Goal: Information Seeking & Learning: Compare options

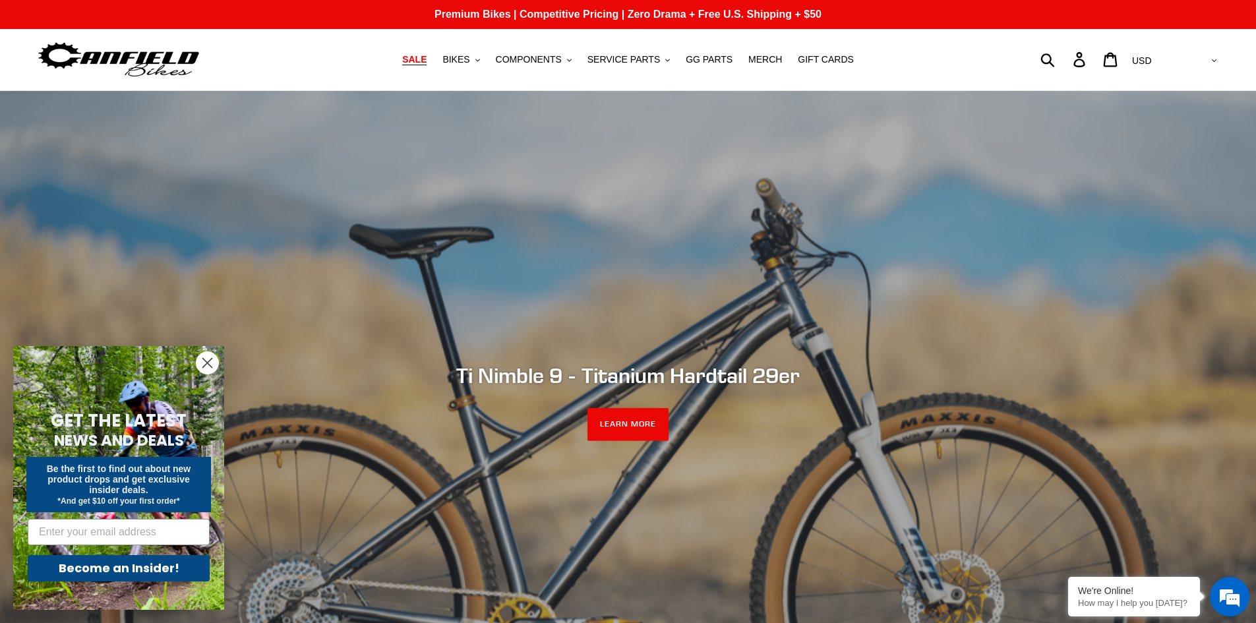
click at [427, 63] on span "SALE" at bounding box center [414, 59] width 24 height 11
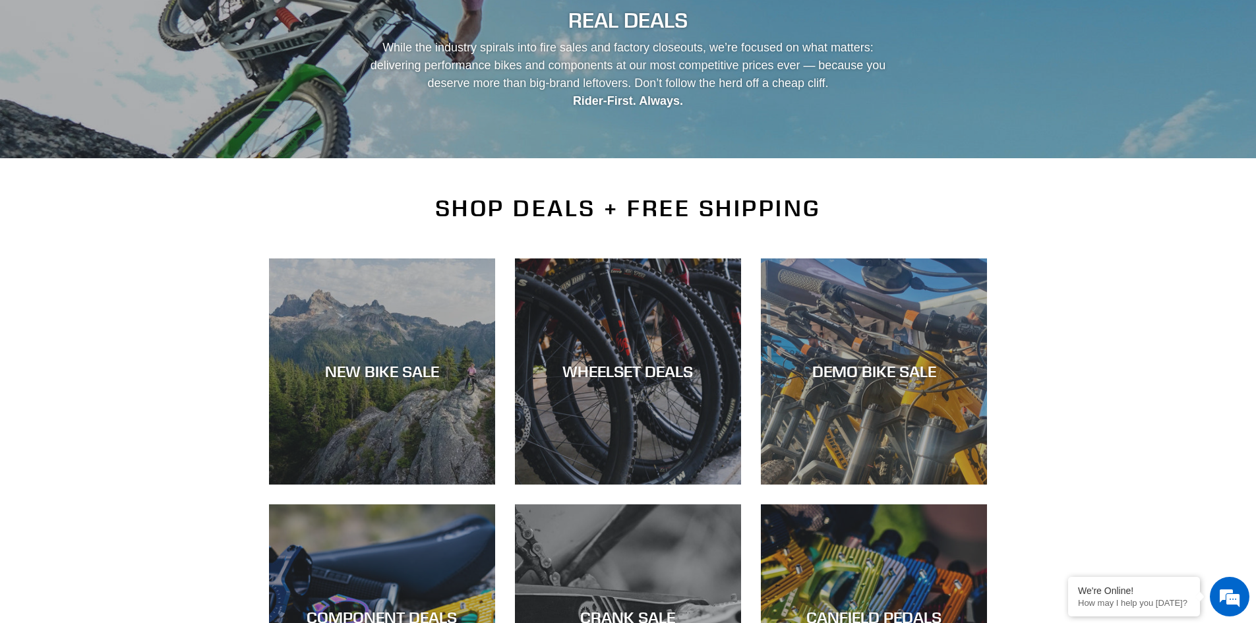
scroll to position [179, 0]
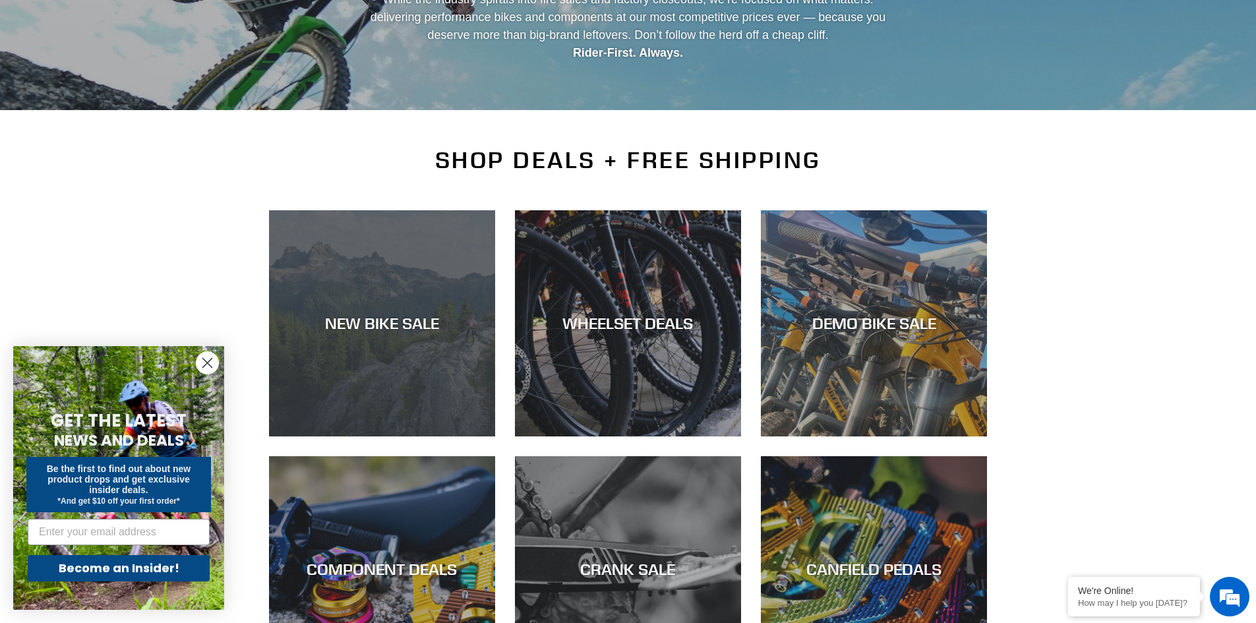
click at [346, 436] on div "NEW BIKE SALE" at bounding box center [382, 436] width 226 height 0
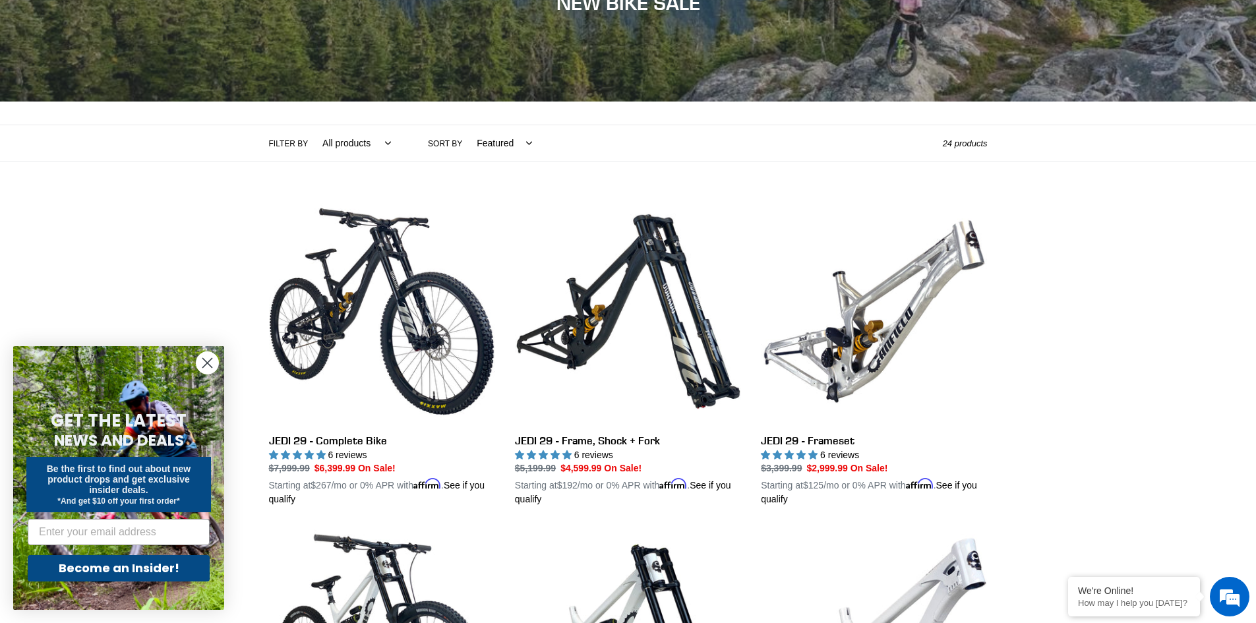
click at [208, 358] on circle "Close dialog" at bounding box center [207, 363] width 22 height 22
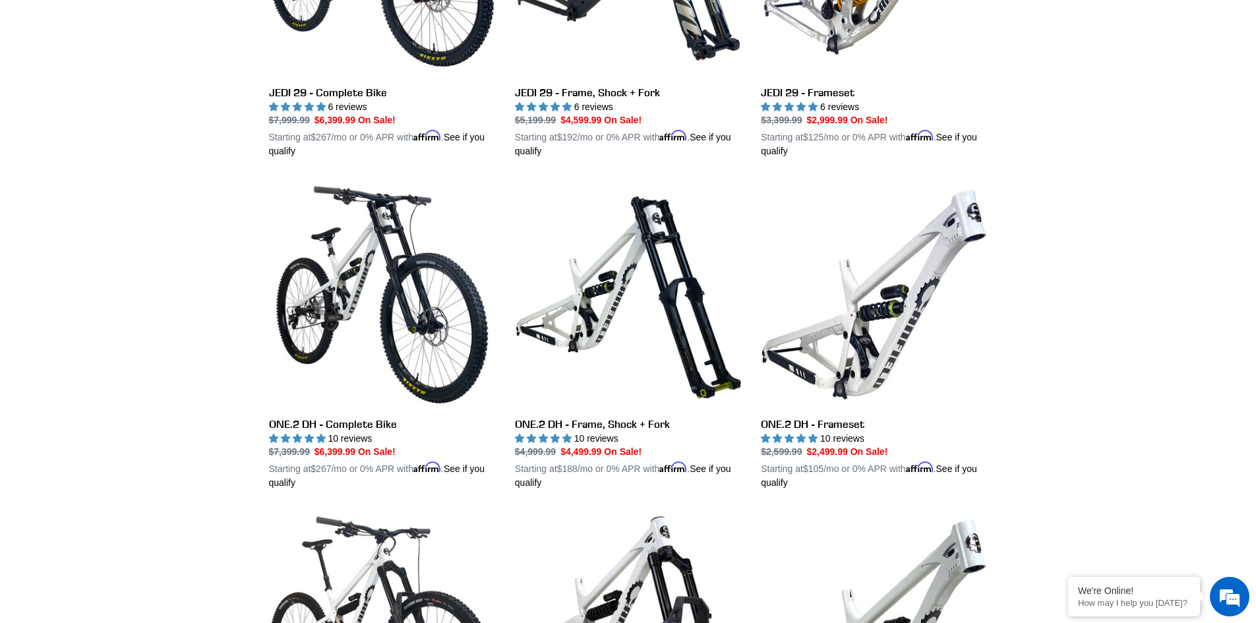
scroll to position [527, 0]
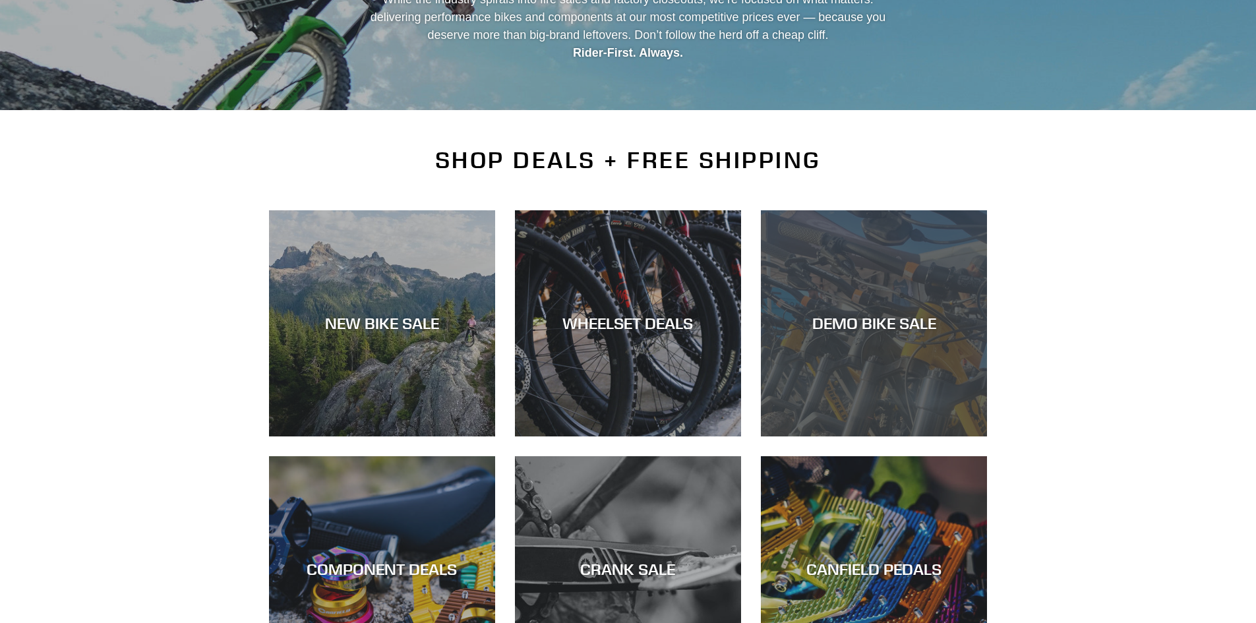
drag, startPoint x: 0, startPoint y: 0, endPoint x: 922, endPoint y: 273, distance: 961.8
click at [922, 436] on div "DEMO BIKE SALE" at bounding box center [874, 436] width 226 height 0
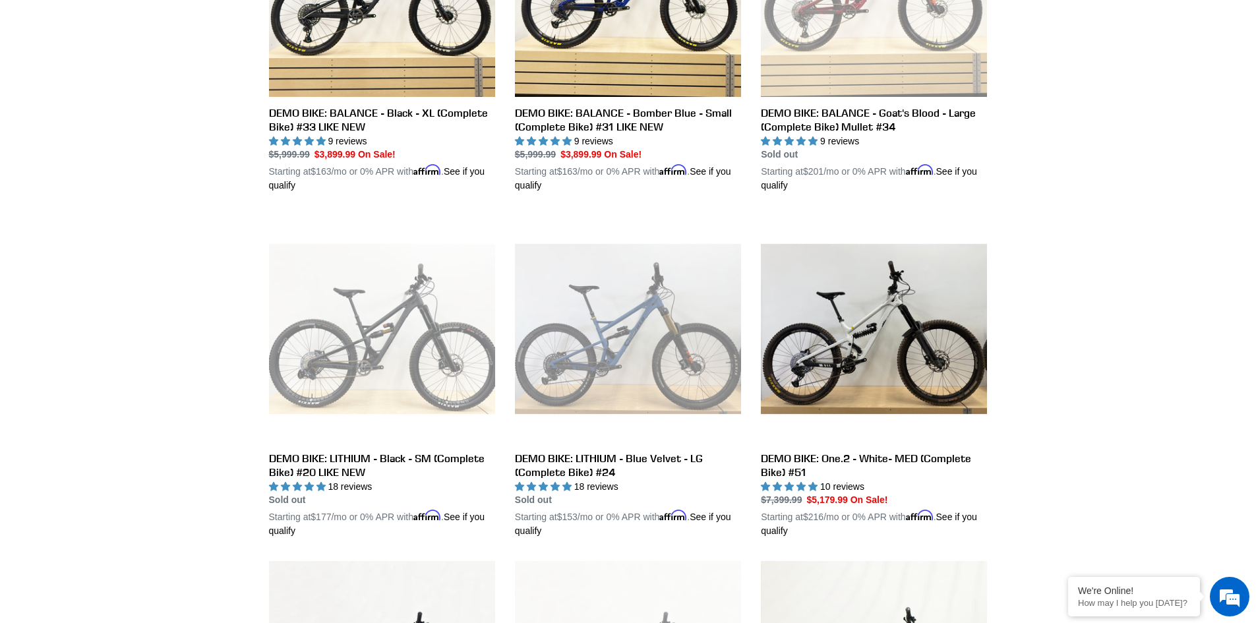
scroll to position [514, 0]
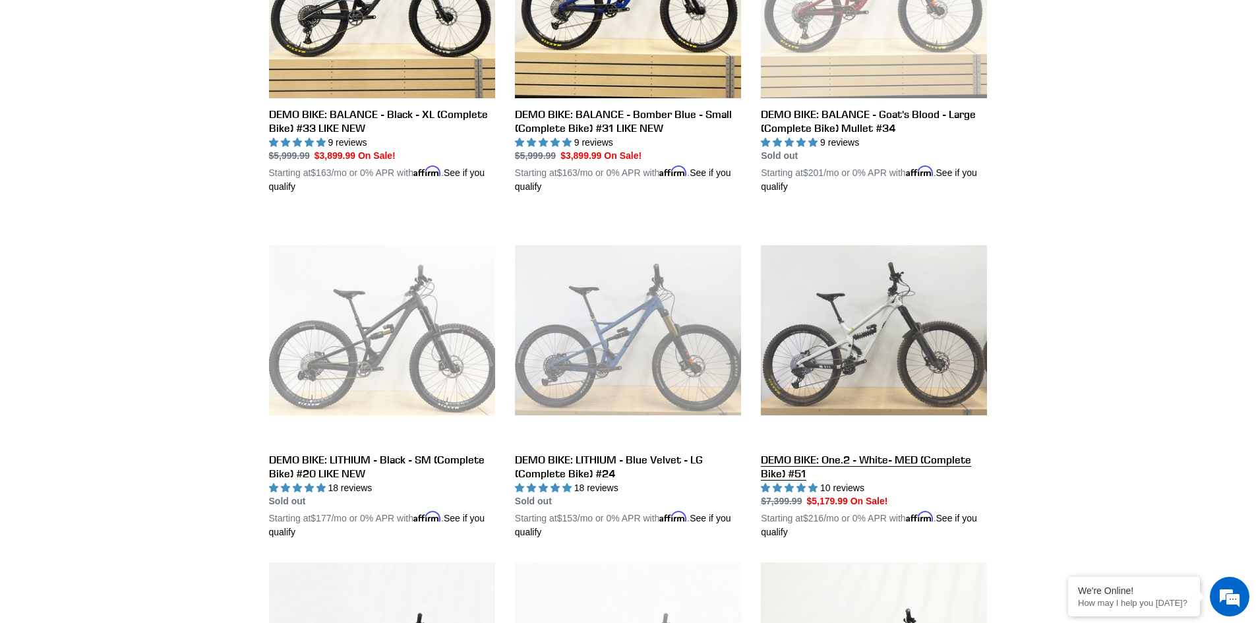
click at [912, 307] on link "DEMO BIKE: One.2 - White- MED (Complete Bike) #51" at bounding box center [874, 378] width 226 height 322
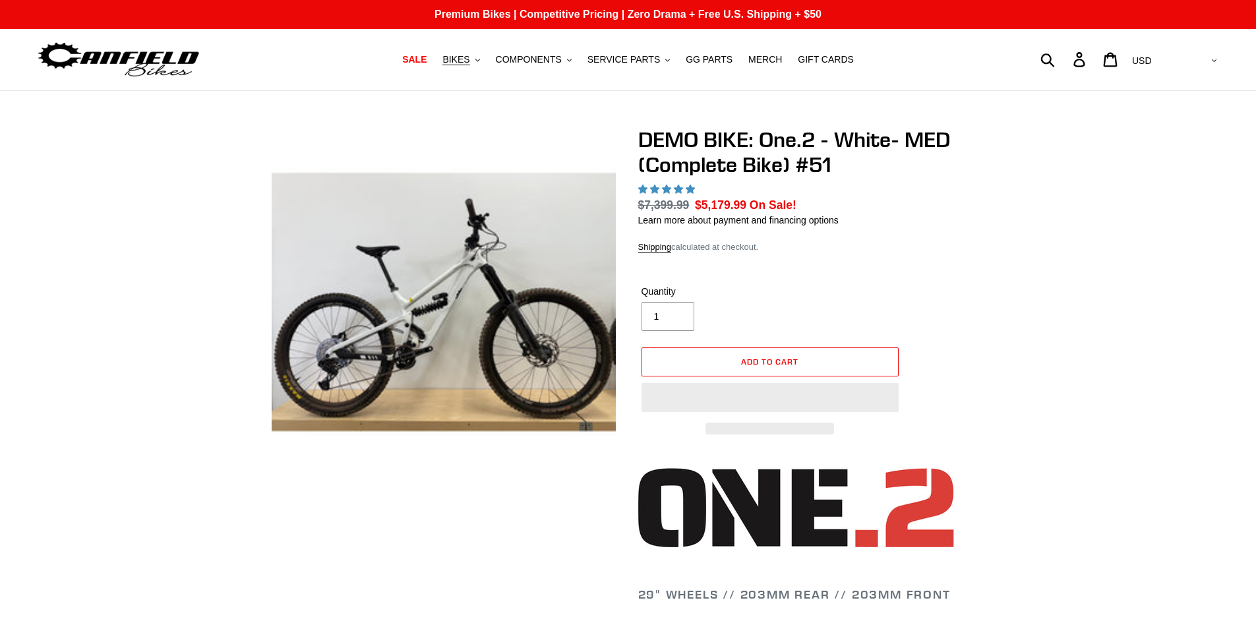
select select "highest-rating"
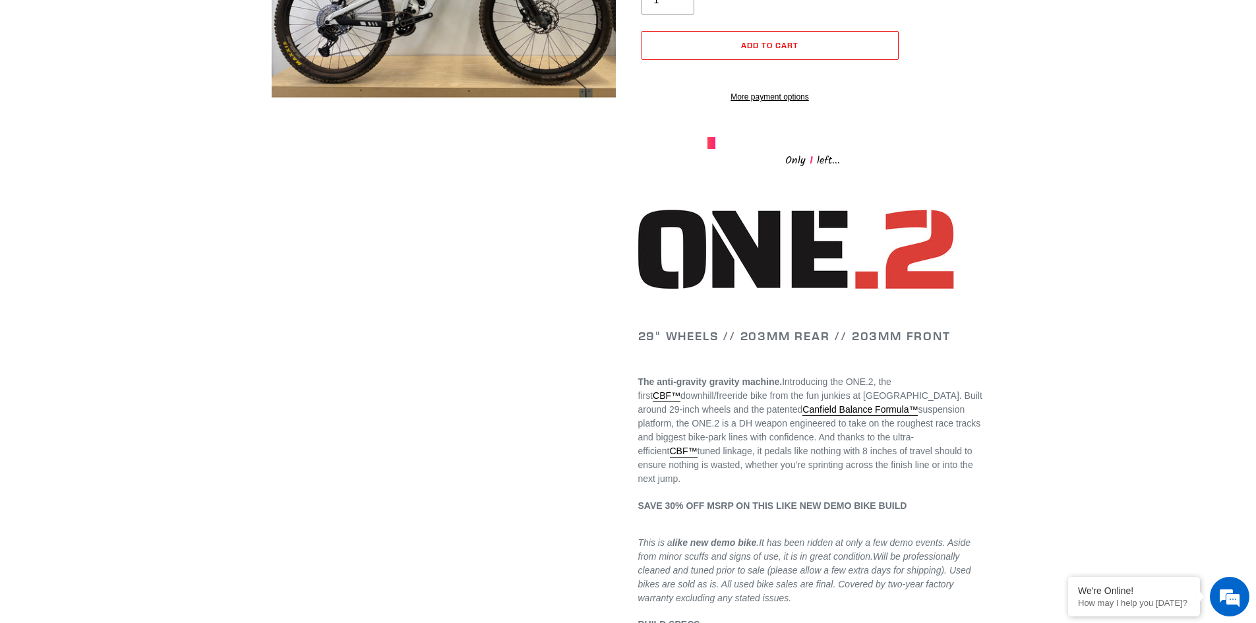
scroll to position [334, 0]
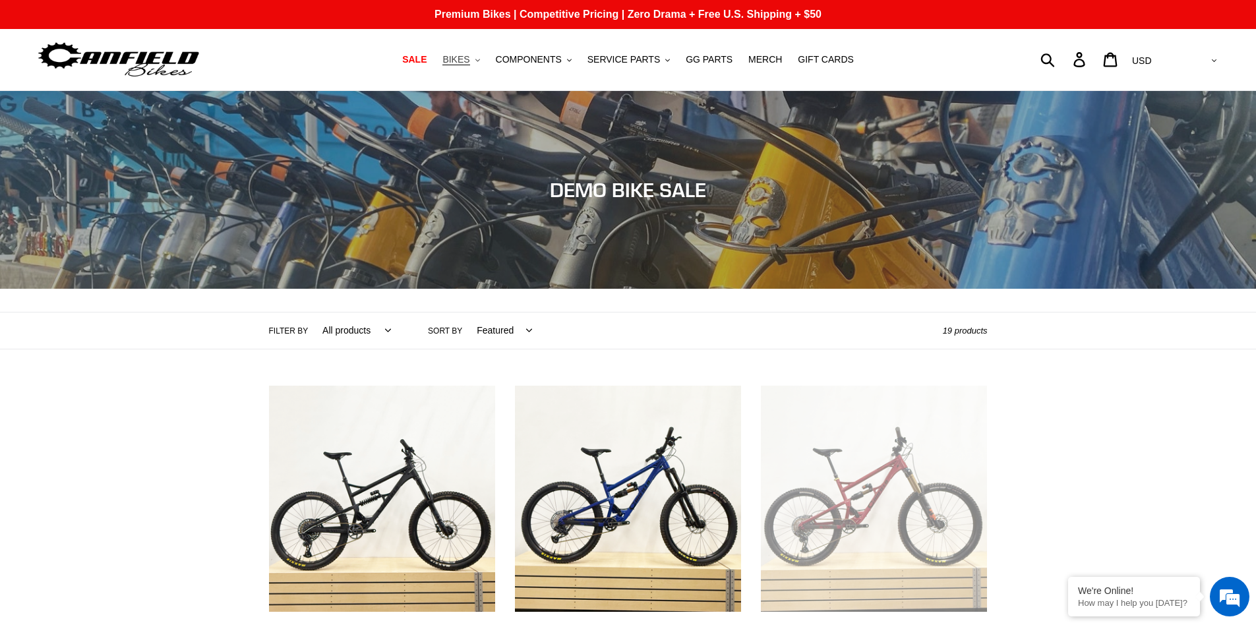
click at [469, 61] on span "BIKES" at bounding box center [455, 59] width 27 height 11
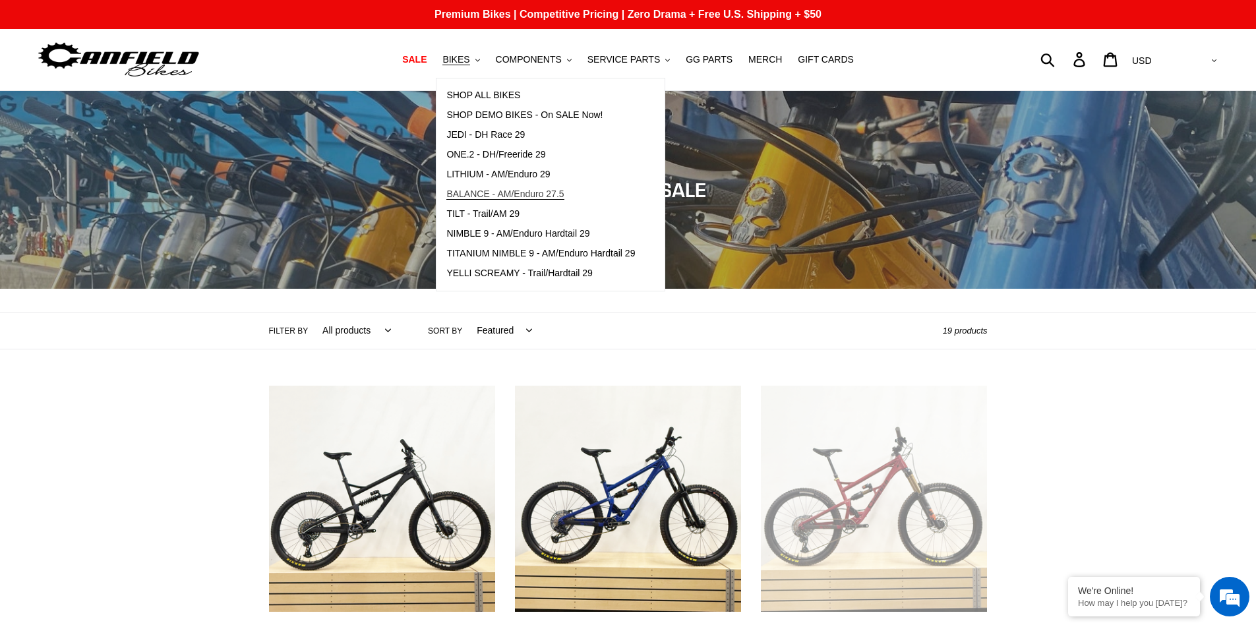
click at [497, 190] on span "BALANCE - AM/Enduro 27.5" at bounding box center [504, 194] width 117 height 11
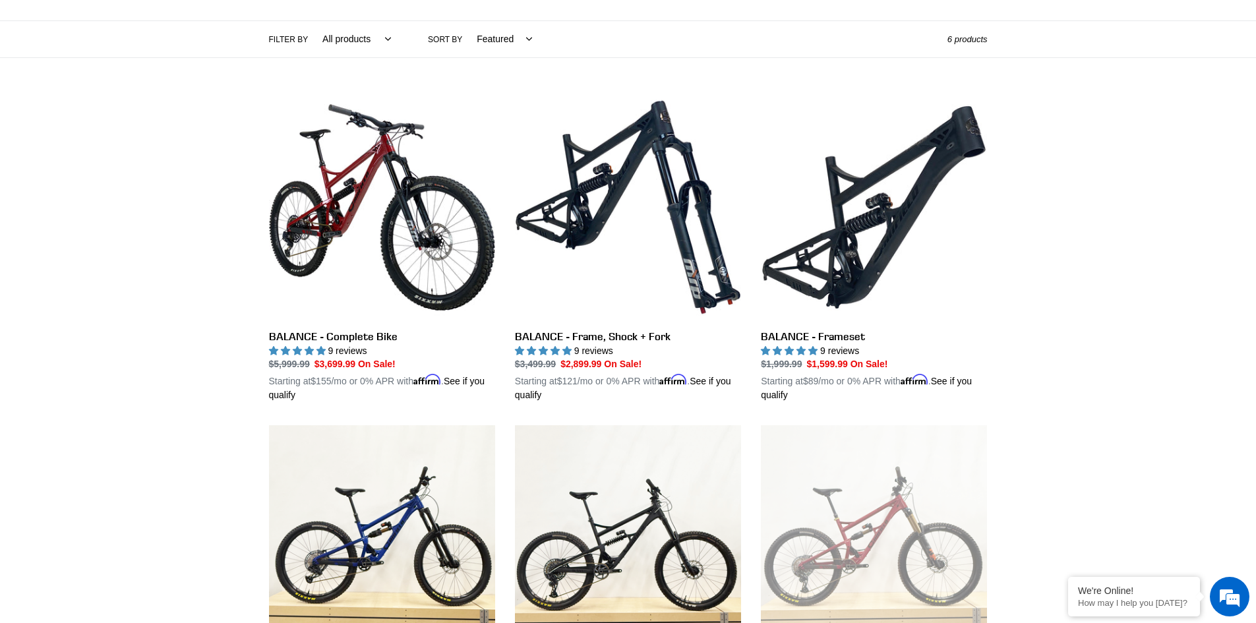
scroll to position [291, 0]
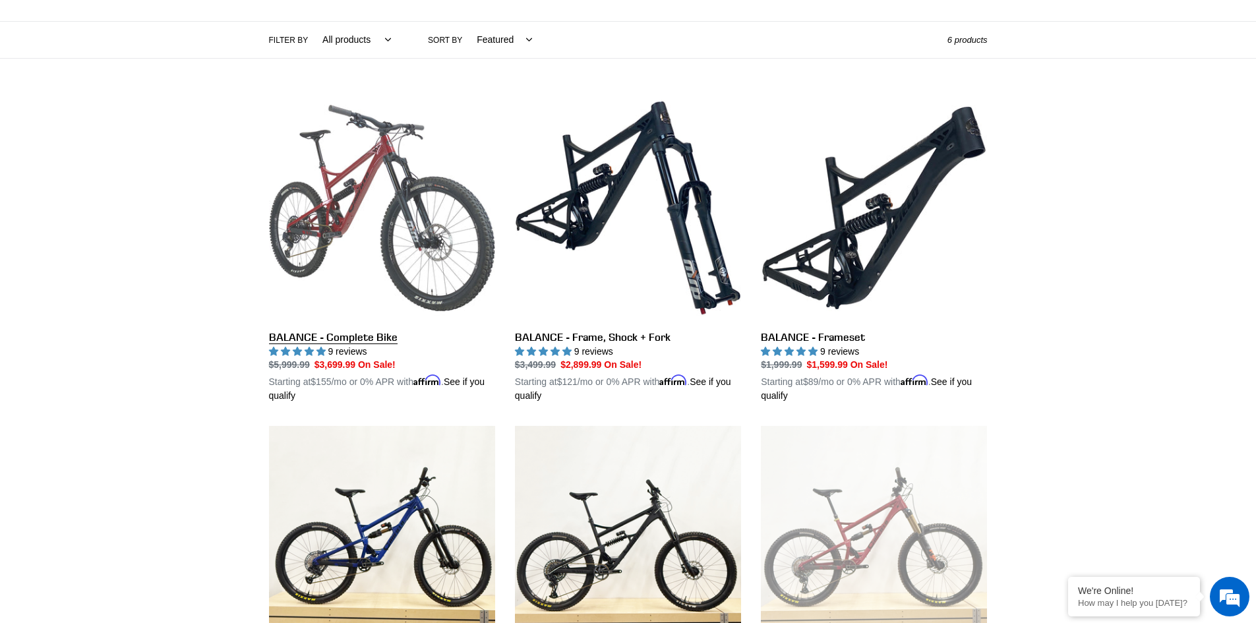
click at [385, 229] on link "BALANCE - Complete Bike" at bounding box center [382, 249] width 226 height 309
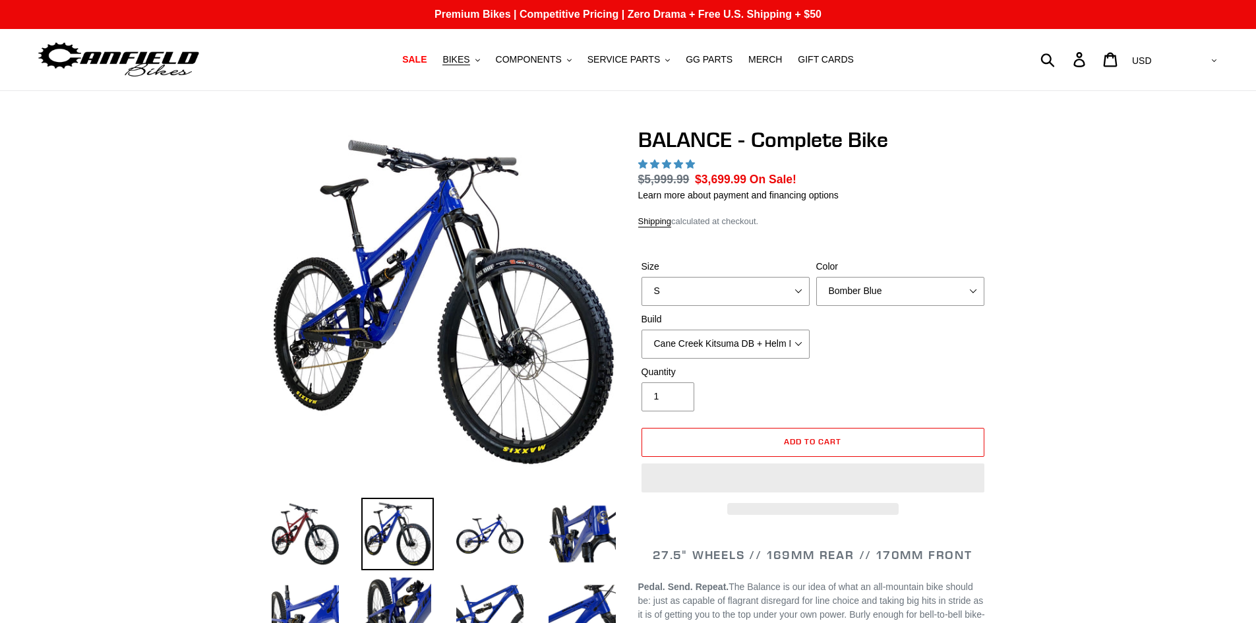
select select "highest-rating"
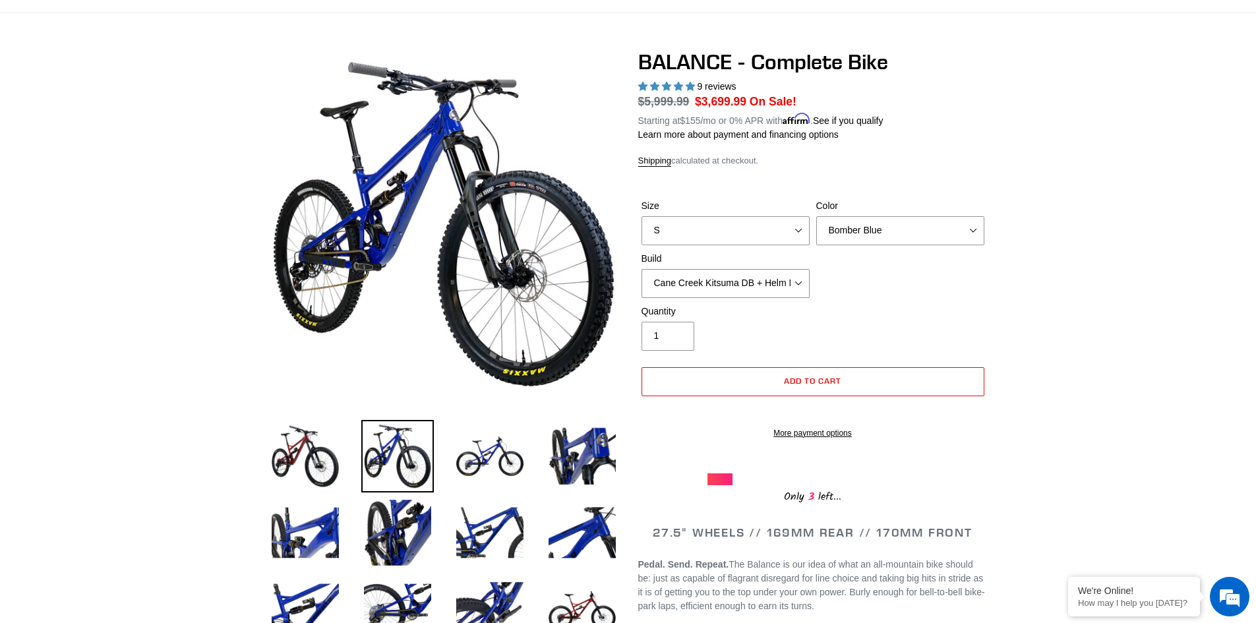
scroll to position [77, 0]
click at [779, 224] on select "S M L XL" at bounding box center [725, 231] width 168 height 29
select select "M"
click at [641, 217] on select "S M L XL" at bounding box center [725, 231] width 168 height 29
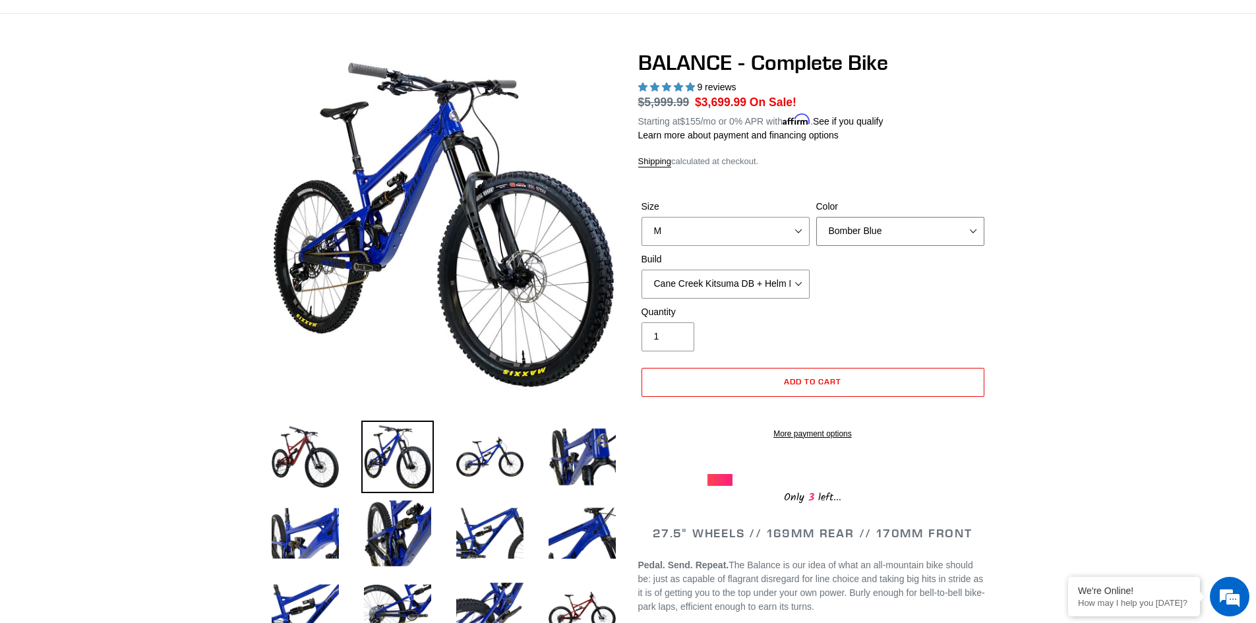
click at [907, 237] on select "Bomber Blue Goat's Blood Stealth Black" at bounding box center [900, 231] width 168 height 29
click at [816, 217] on select "Bomber Blue Goat's Blood Stealth Black" at bounding box center [900, 231] width 168 height 29
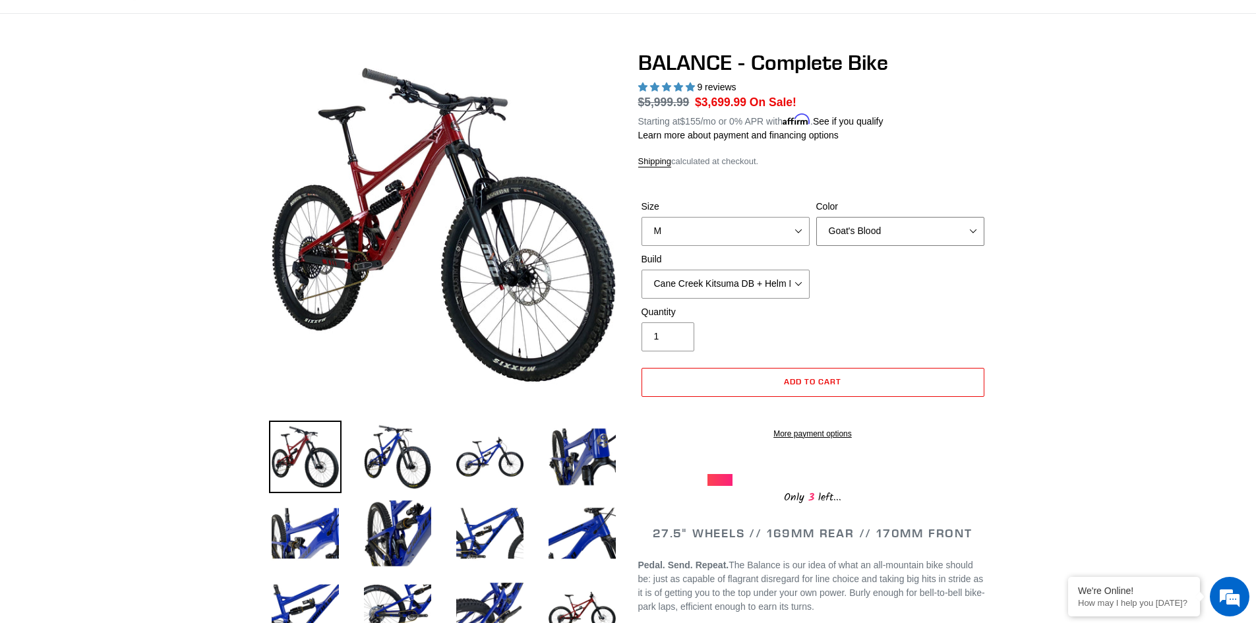
click at [869, 235] on select "Bomber Blue Goat's Blood Stealth Black" at bounding box center [900, 231] width 168 height 29
click at [816, 217] on select "Bomber Blue Goat's Blood Stealth Black" at bounding box center [900, 231] width 168 height 29
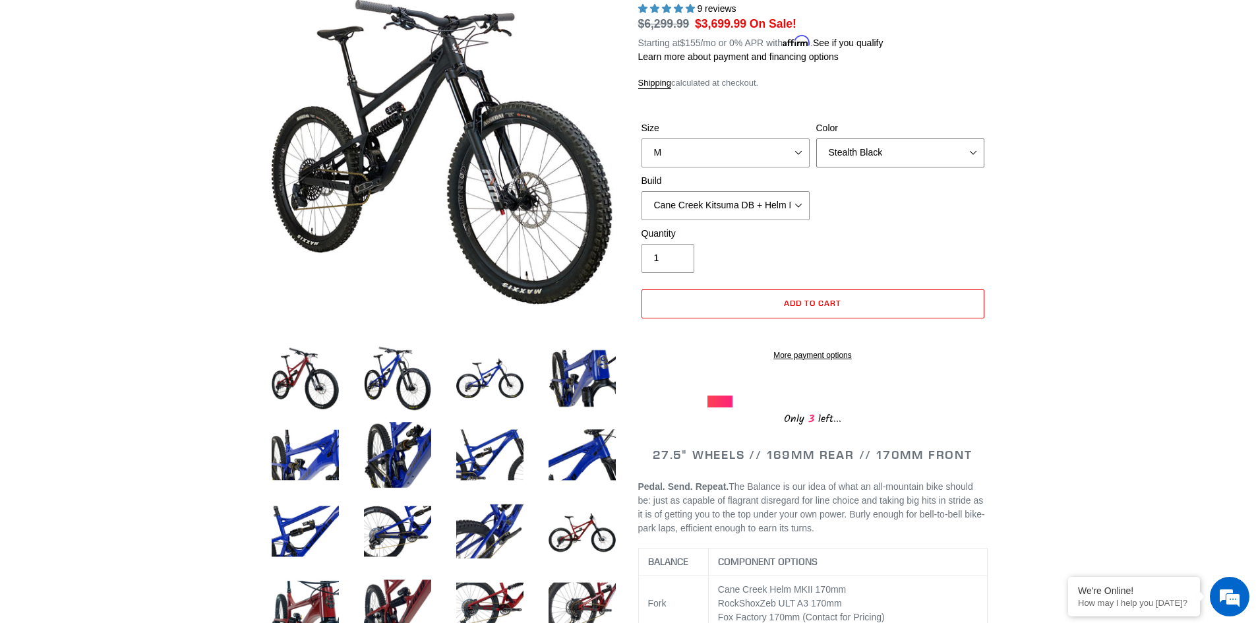
scroll to position [169, 0]
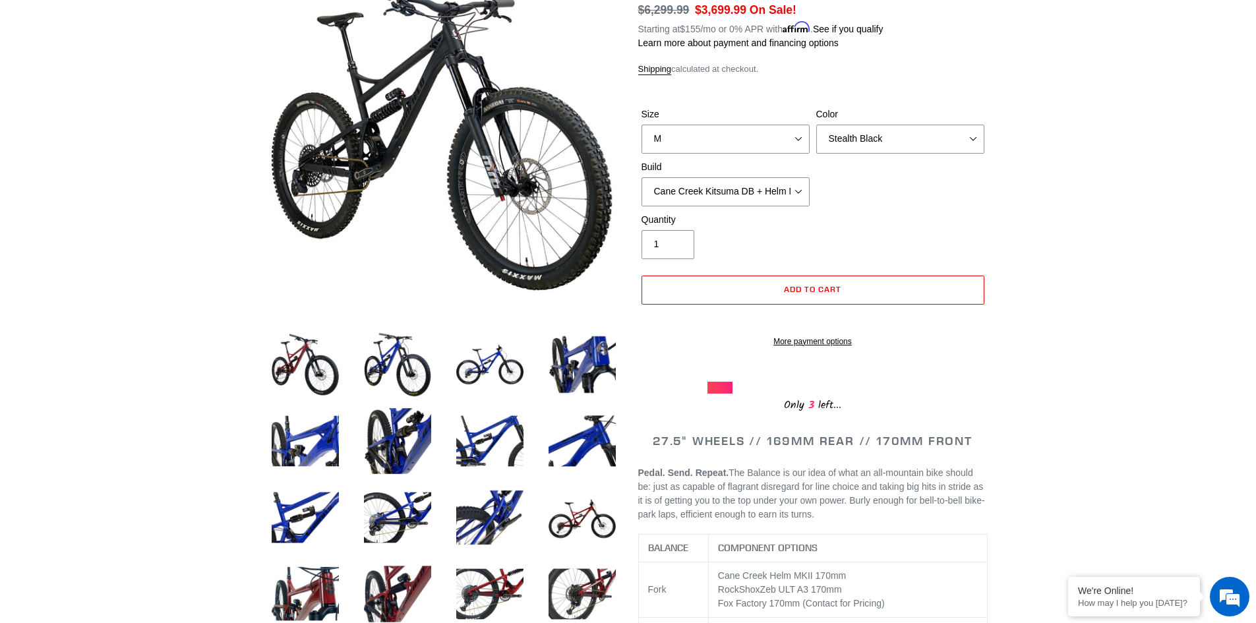
click at [721, 394] on div "Only 3 left..." at bounding box center [812, 387] width 211 height 53
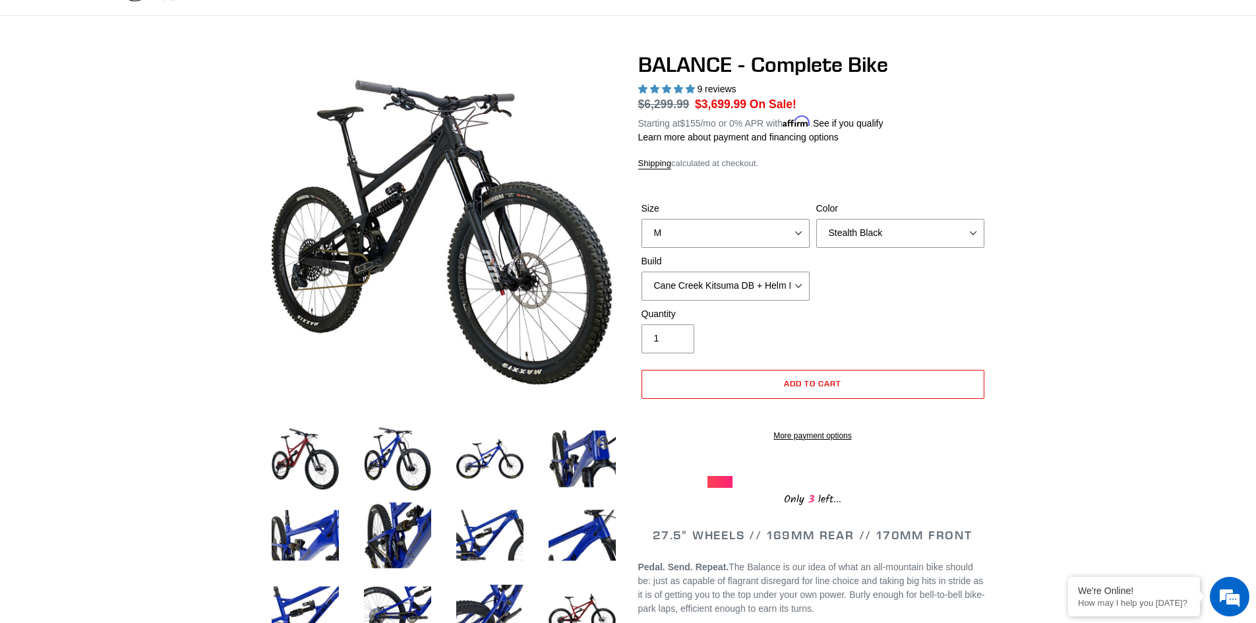
scroll to position [74, 0]
click at [938, 235] on select "Bomber Blue Goat's Blood Stealth Black" at bounding box center [900, 234] width 168 height 29
select select "Goat's Blood"
click at [816, 220] on select "Bomber Blue Goat's Blood Stealth Black" at bounding box center [900, 234] width 168 height 29
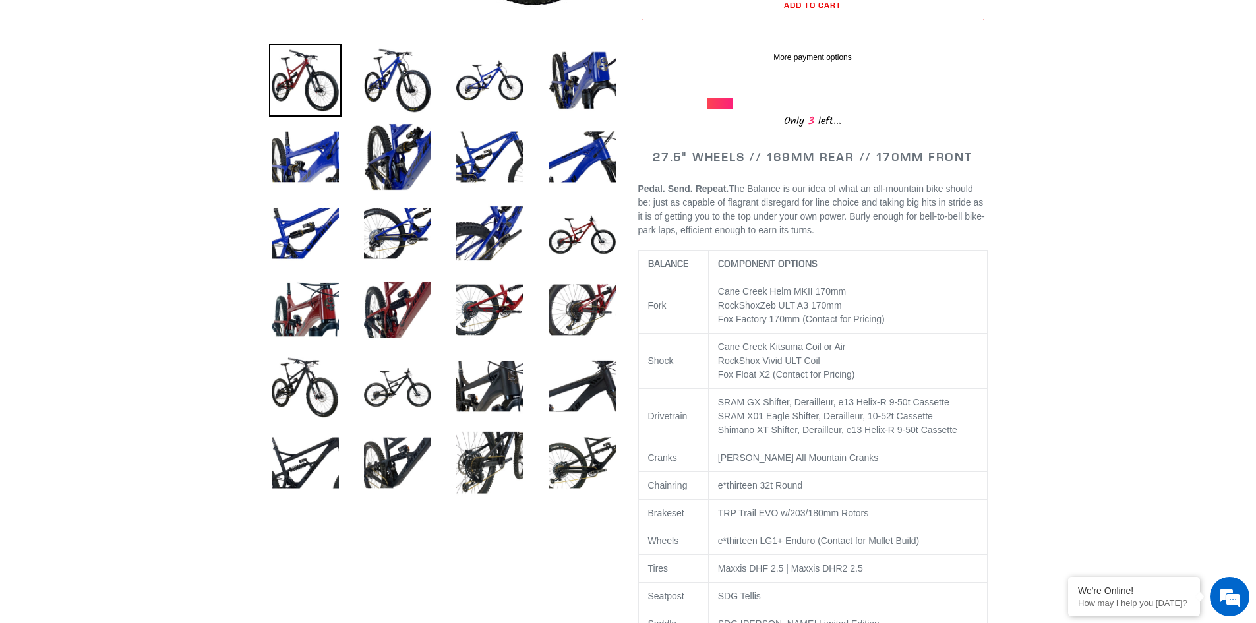
scroll to position [452, 0]
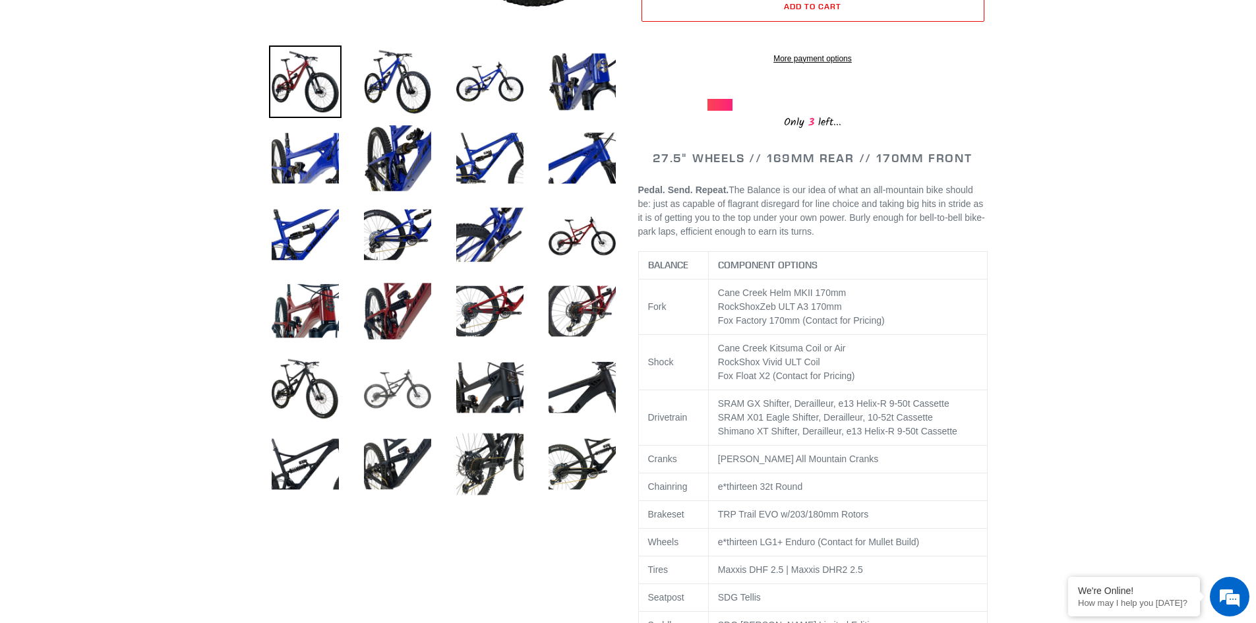
click at [380, 384] on img at bounding box center [397, 387] width 73 height 73
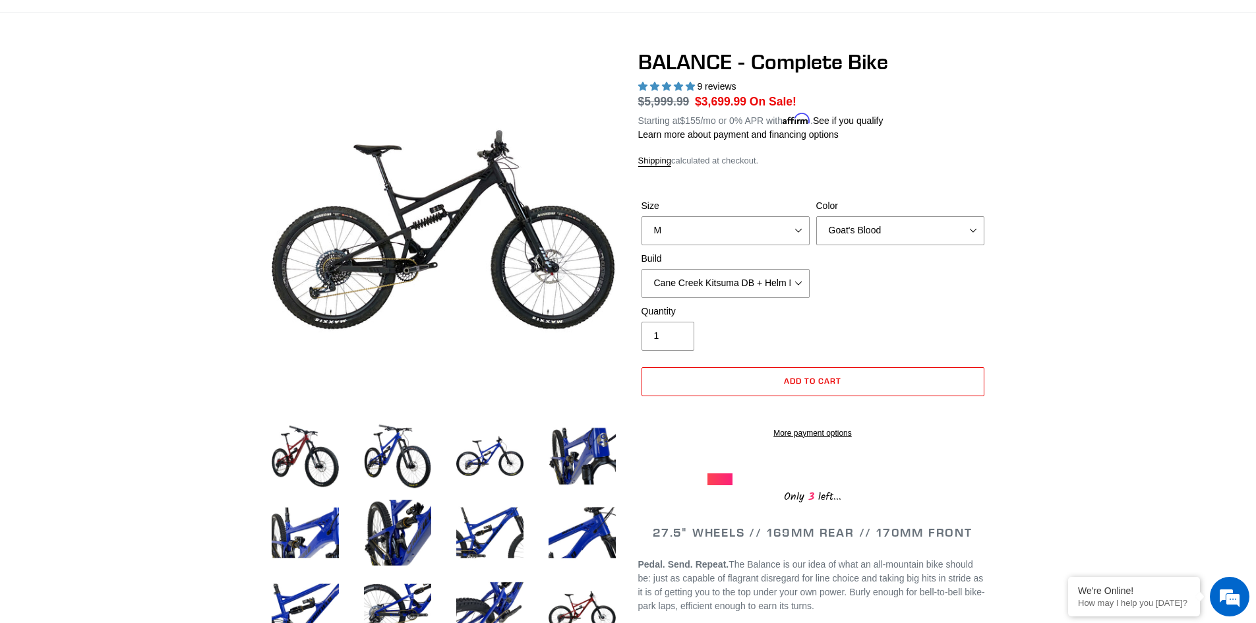
scroll to position [0, 0]
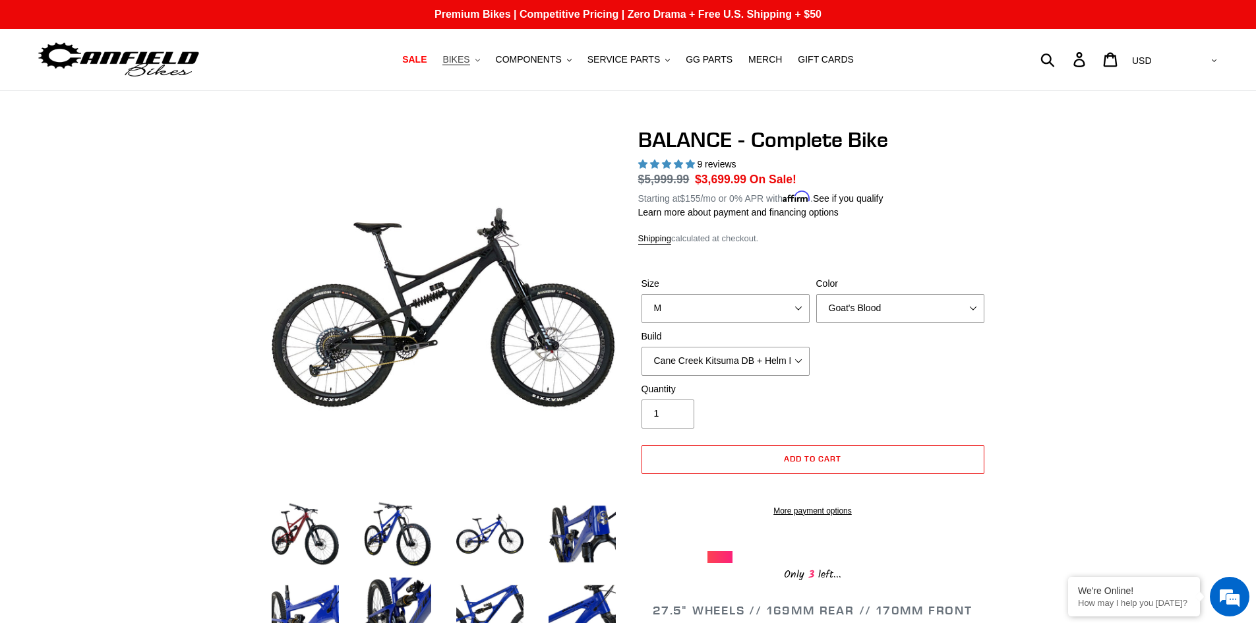
click at [486, 65] on button "BIKES .cls-1{fill:#231f20}" at bounding box center [461, 60] width 50 height 18
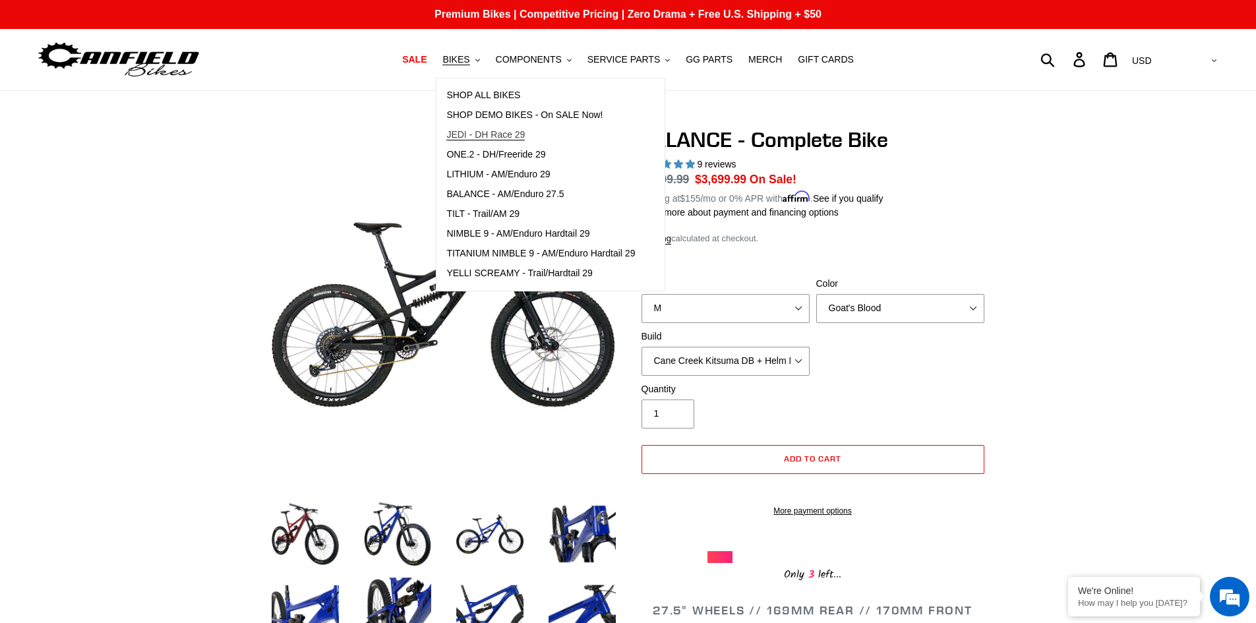
click at [518, 135] on span "JEDI - DH Race 29" at bounding box center [485, 134] width 78 height 11
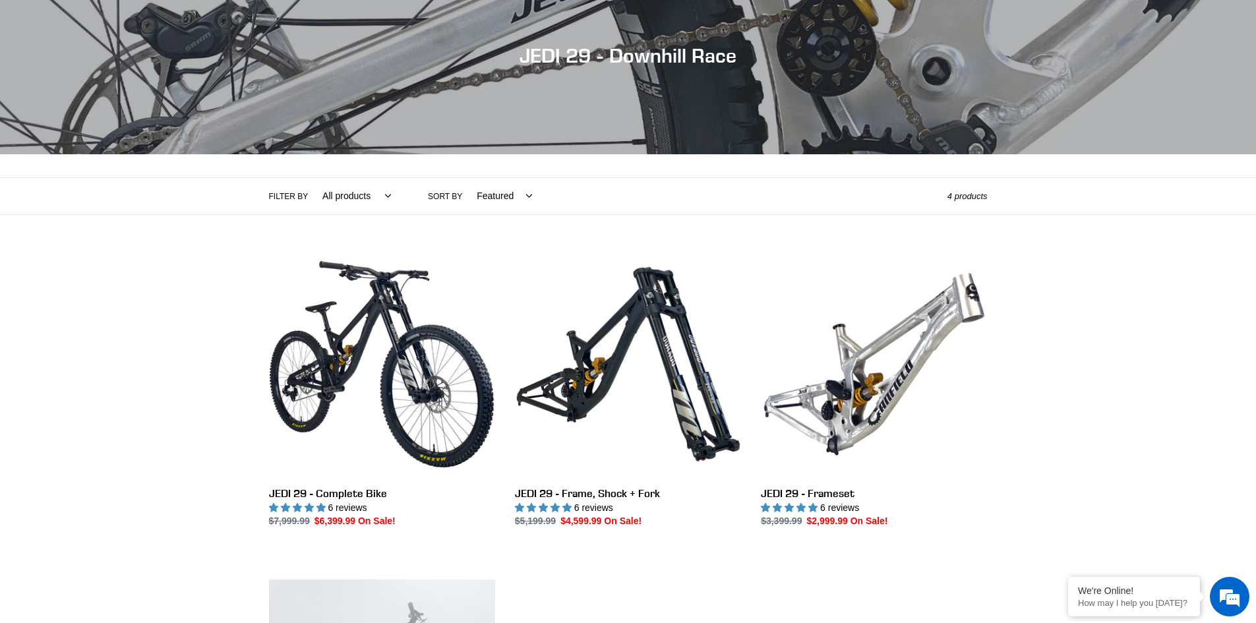
scroll to position [138, 0]
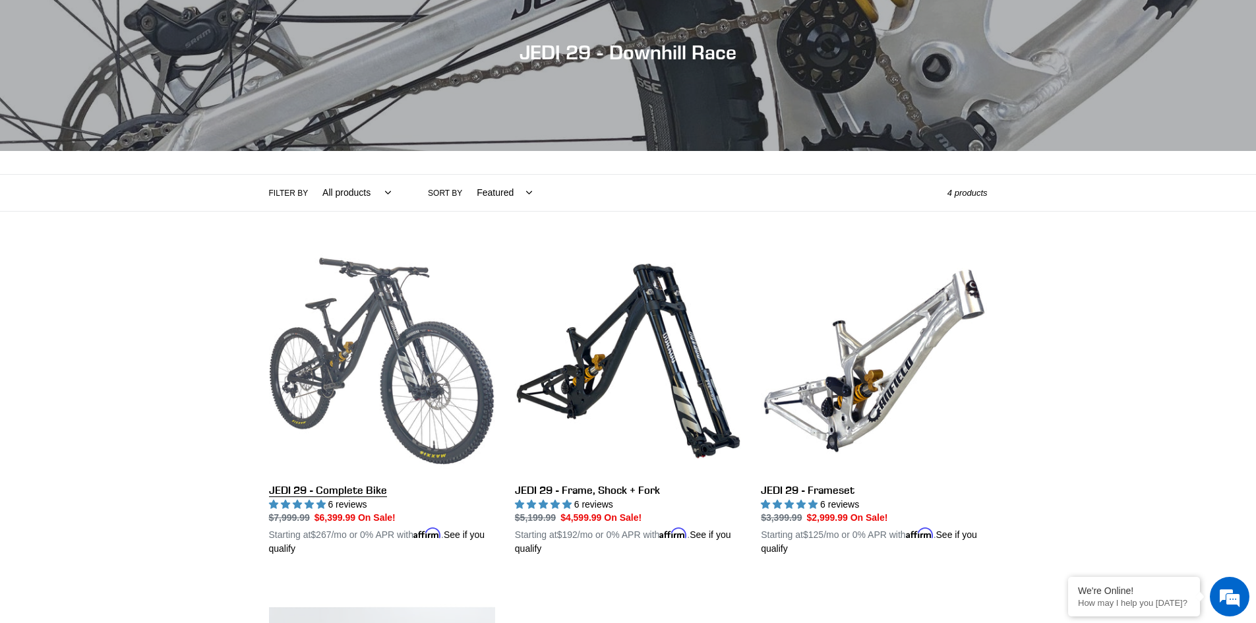
click at [418, 359] on link "JEDI 29 - Complete Bike" at bounding box center [382, 402] width 226 height 309
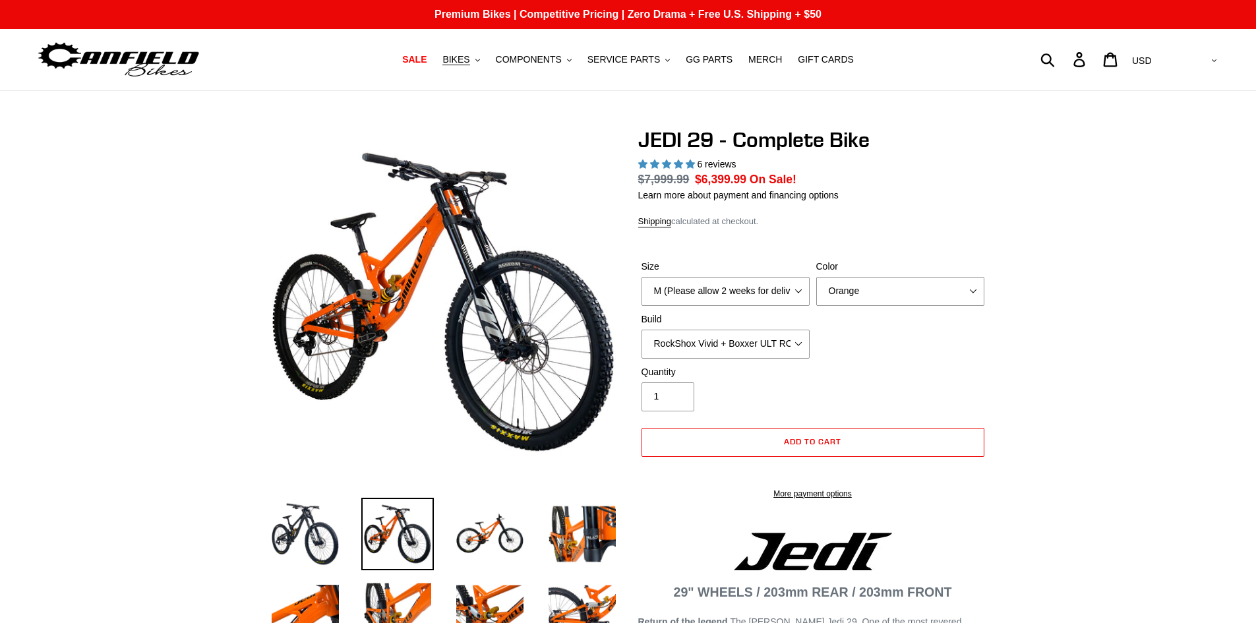
select select "highest-rating"
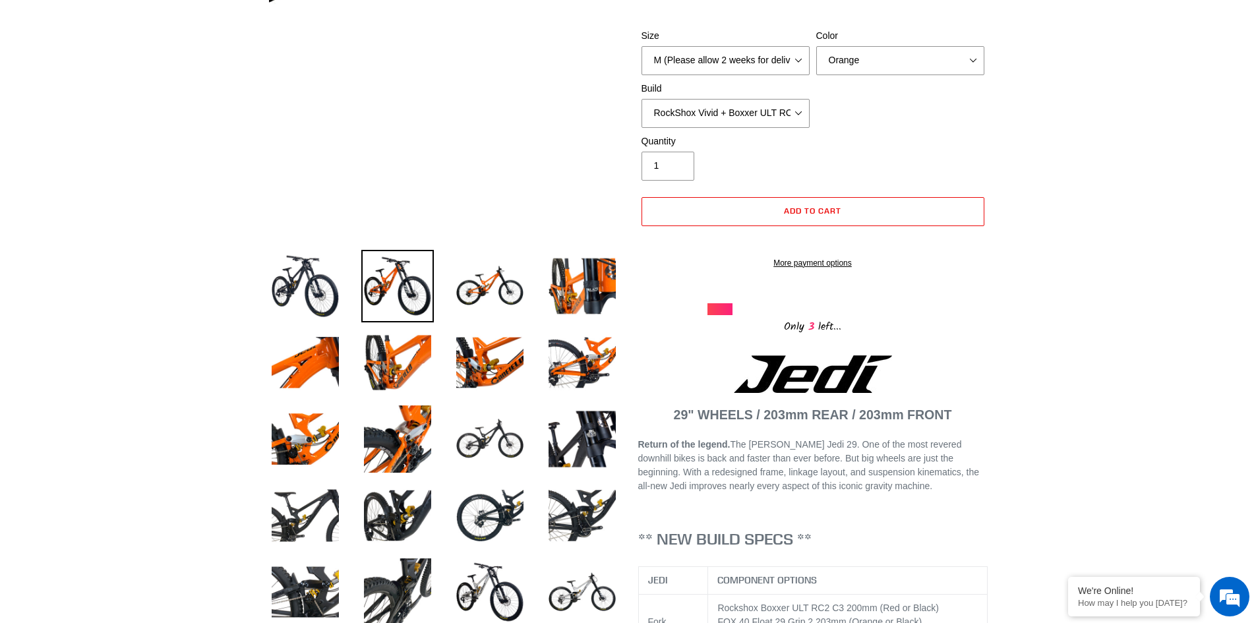
scroll to position [249, 0]
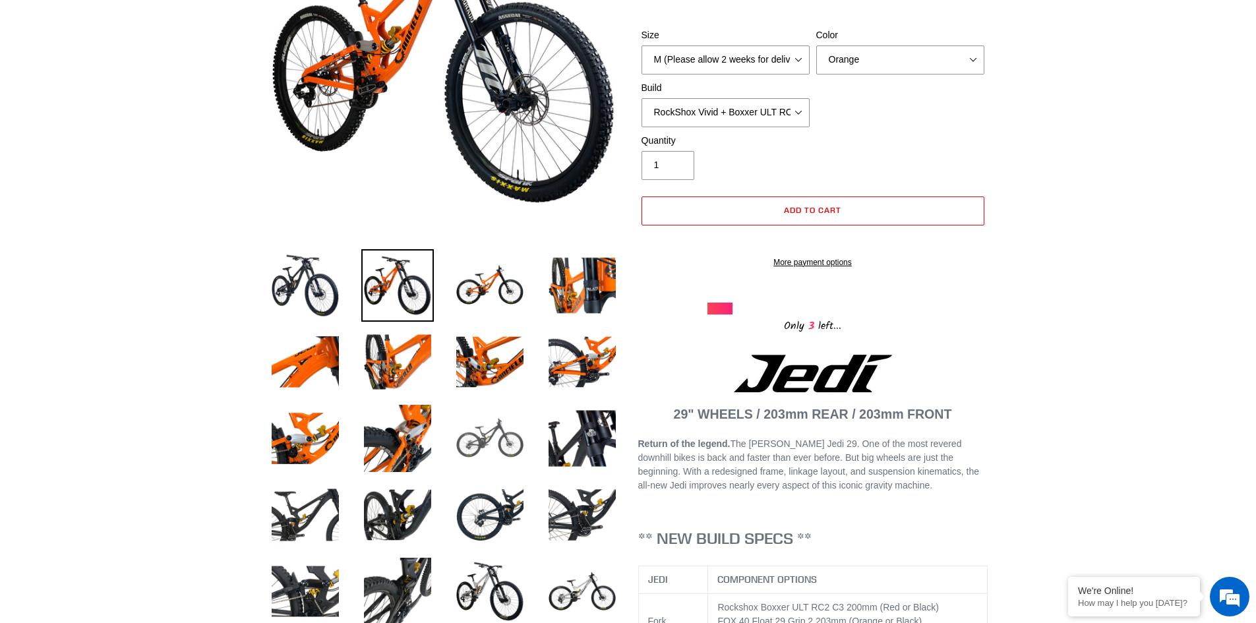
click at [496, 437] on img at bounding box center [490, 438] width 73 height 73
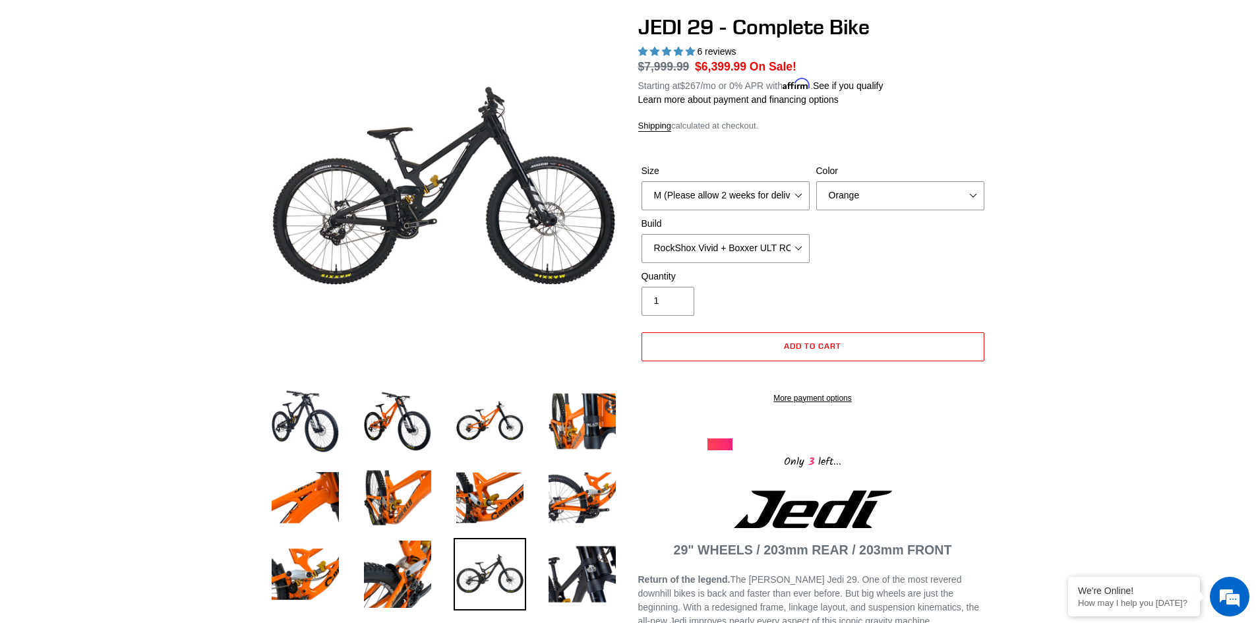
scroll to position [0, 0]
click at [486, 407] on img at bounding box center [490, 421] width 73 height 73
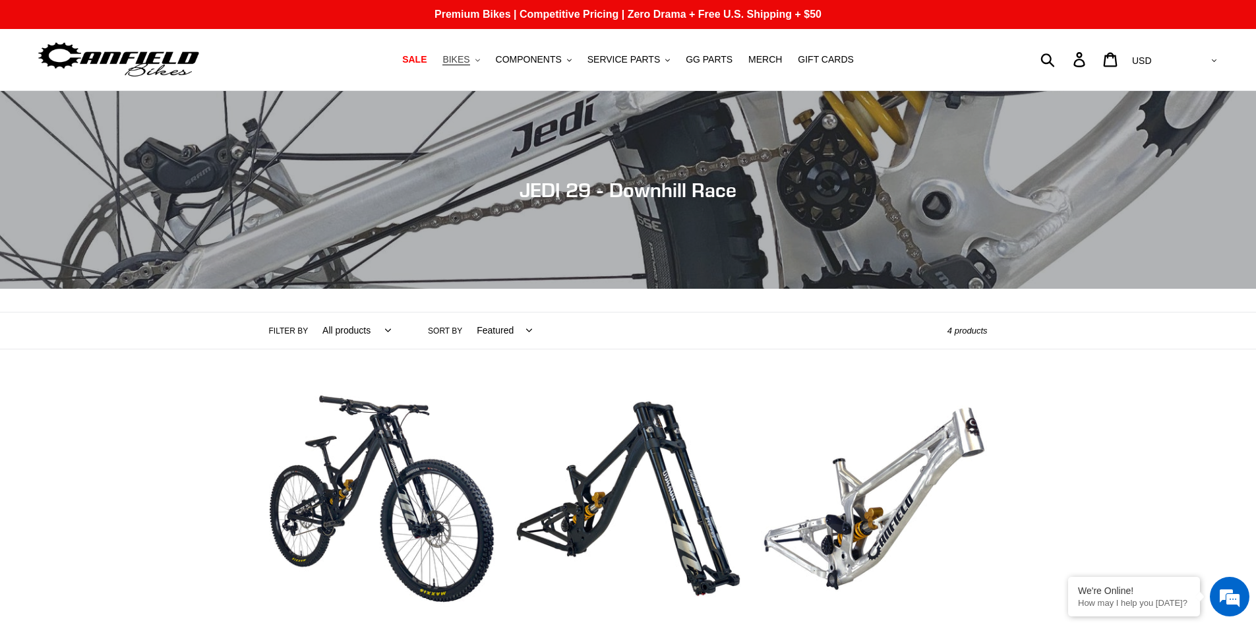
click at [469, 61] on span "BIKES" at bounding box center [455, 59] width 27 height 11
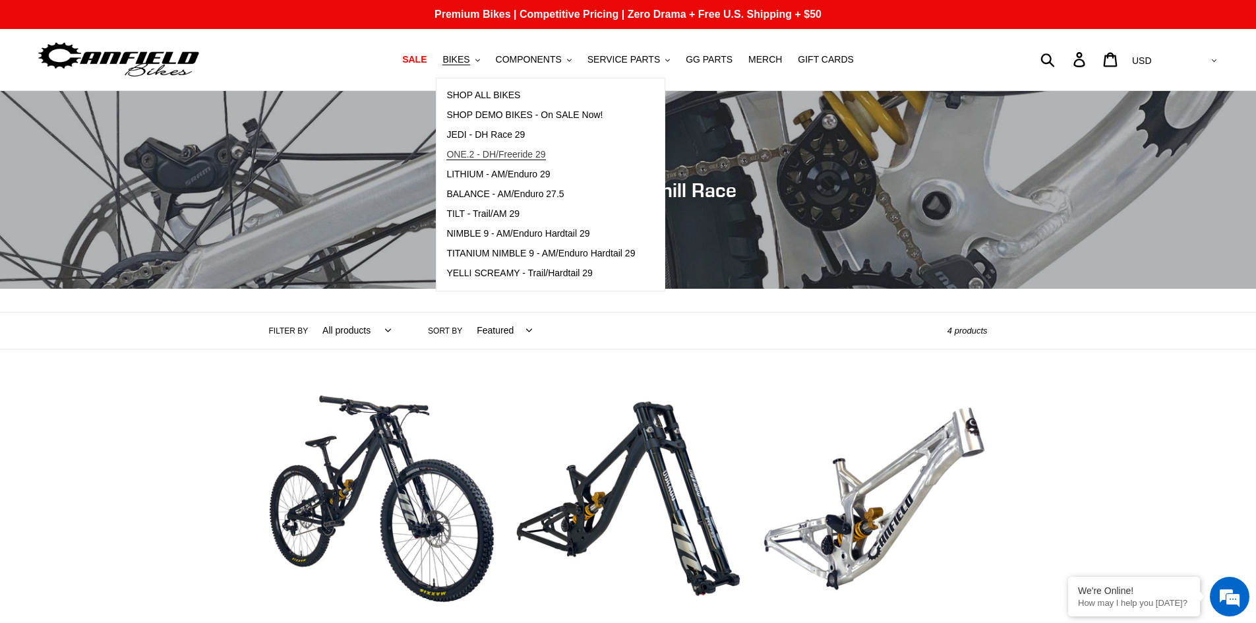
click at [508, 154] on span "ONE.2 - DH/Freeride 29" at bounding box center [495, 154] width 99 height 11
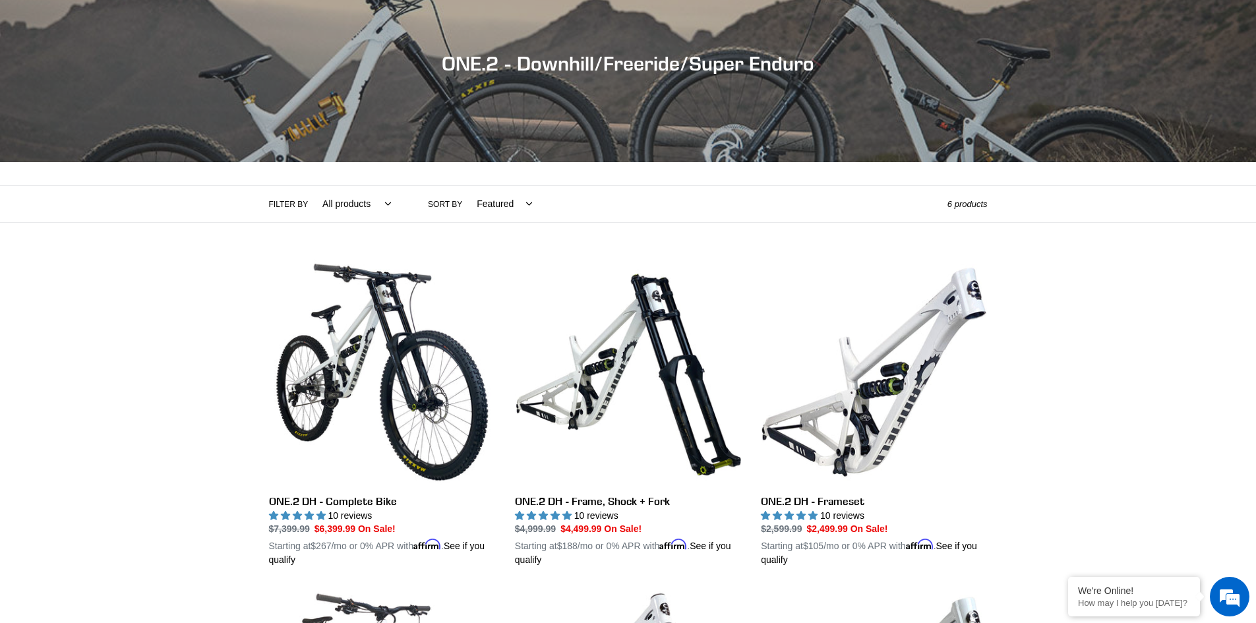
scroll to position [231, 0]
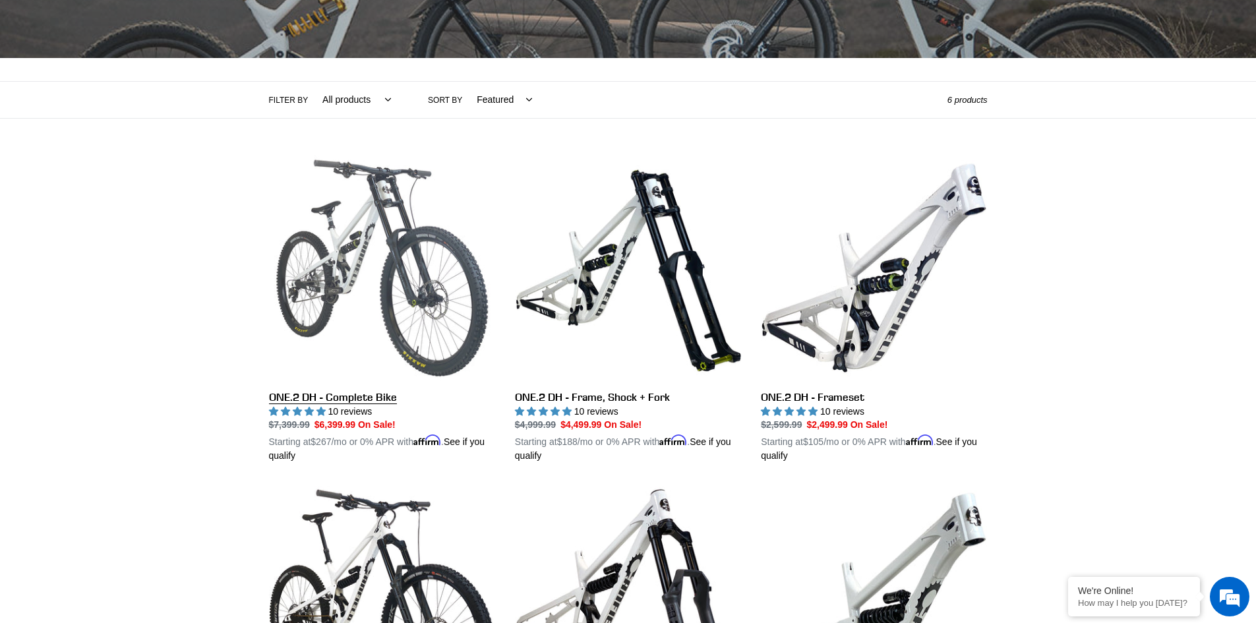
click at [366, 250] on link "ONE.2 DH - Complete Bike" at bounding box center [382, 309] width 226 height 309
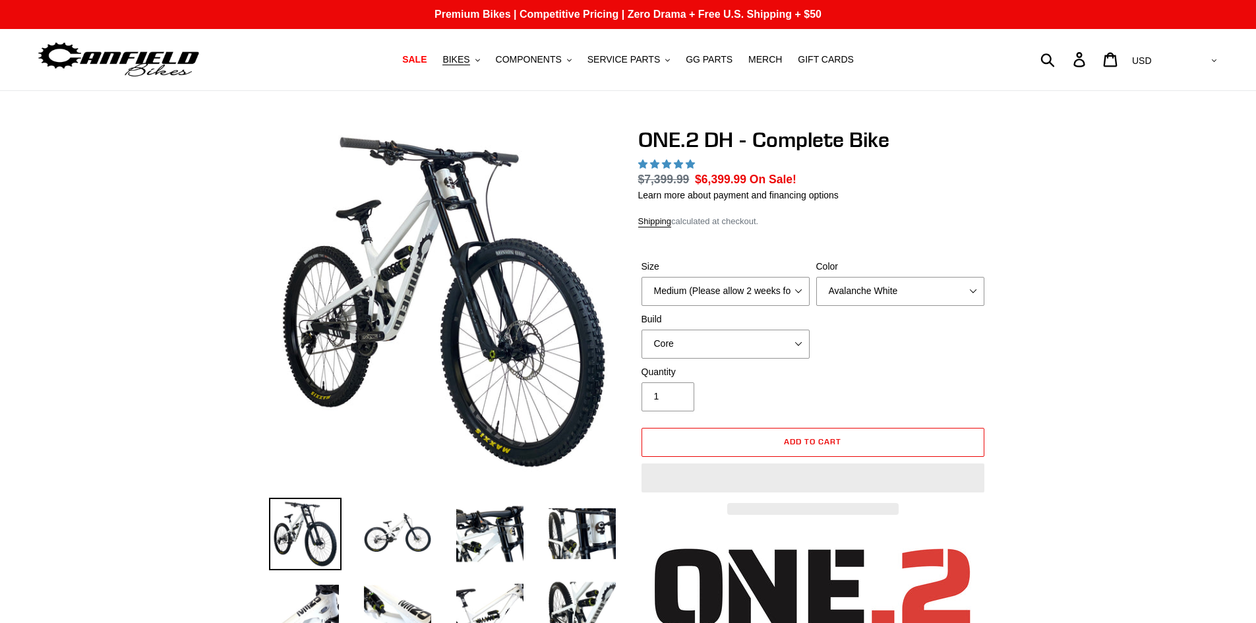
select select "highest-rating"
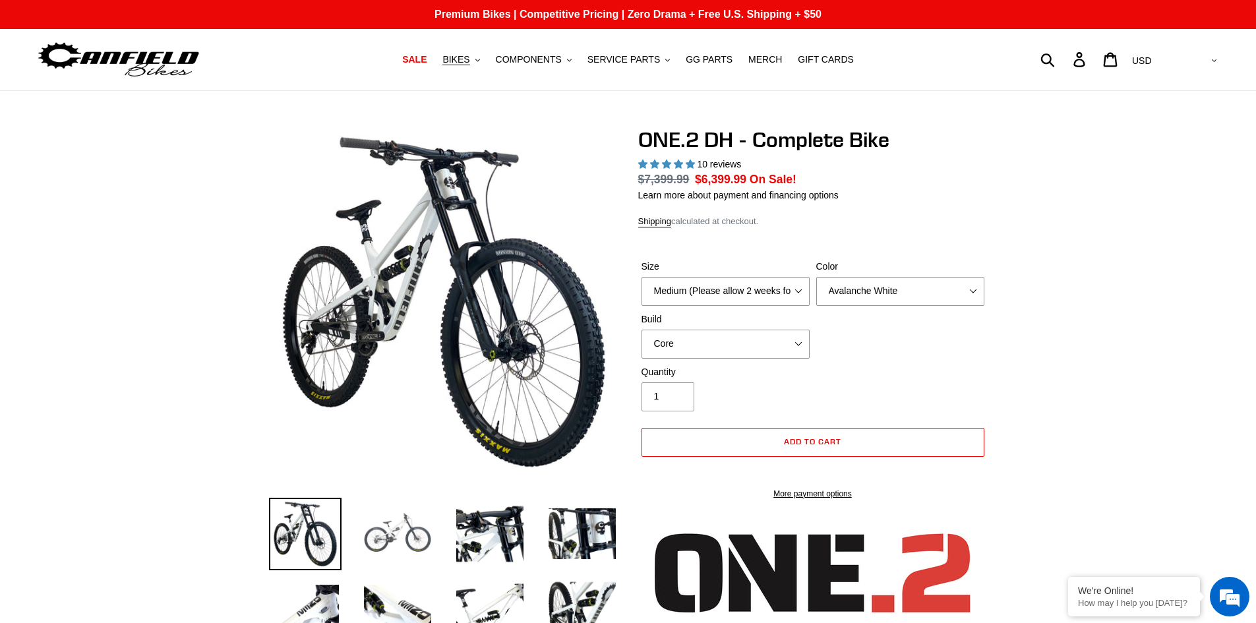
click at [398, 515] on img at bounding box center [397, 534] width 73 height 73
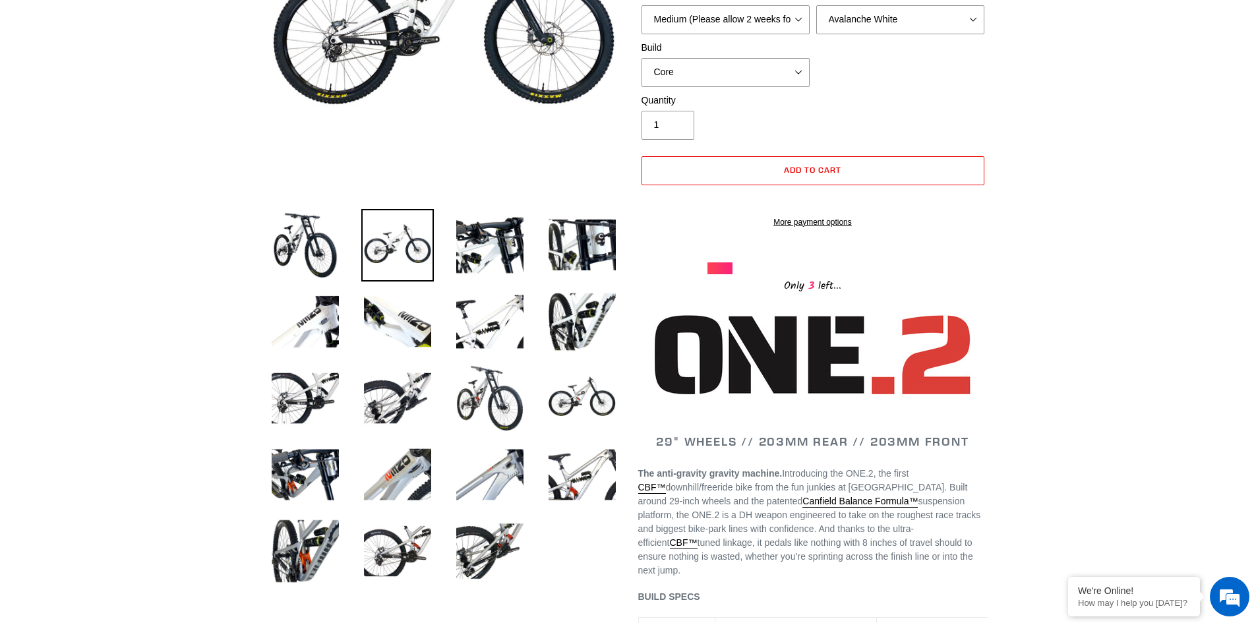
scroll to position [289, 0]
click at [498, 407] on img at bounding box center [490, 397] width 73 height 73
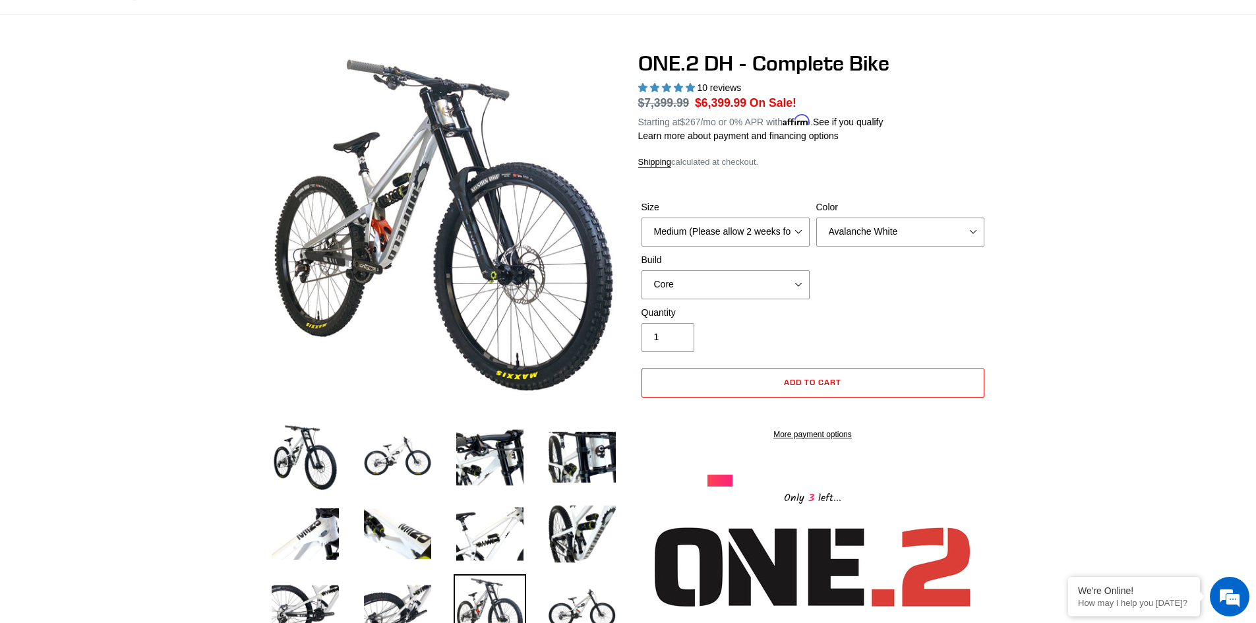
scroll to position [0, 0]
click at [745, 280] on select "Core Pro" at bounding box center [725, 284] width 168 height 29
select select "Pro"
click at [641, 270] on select "Core Pro" at bounding box center [725, 284] width 168 height 29
click at [875, 231] on select "Avalanche White Bentonite Grey" at bounding box center [900, 232] width 168 height 29
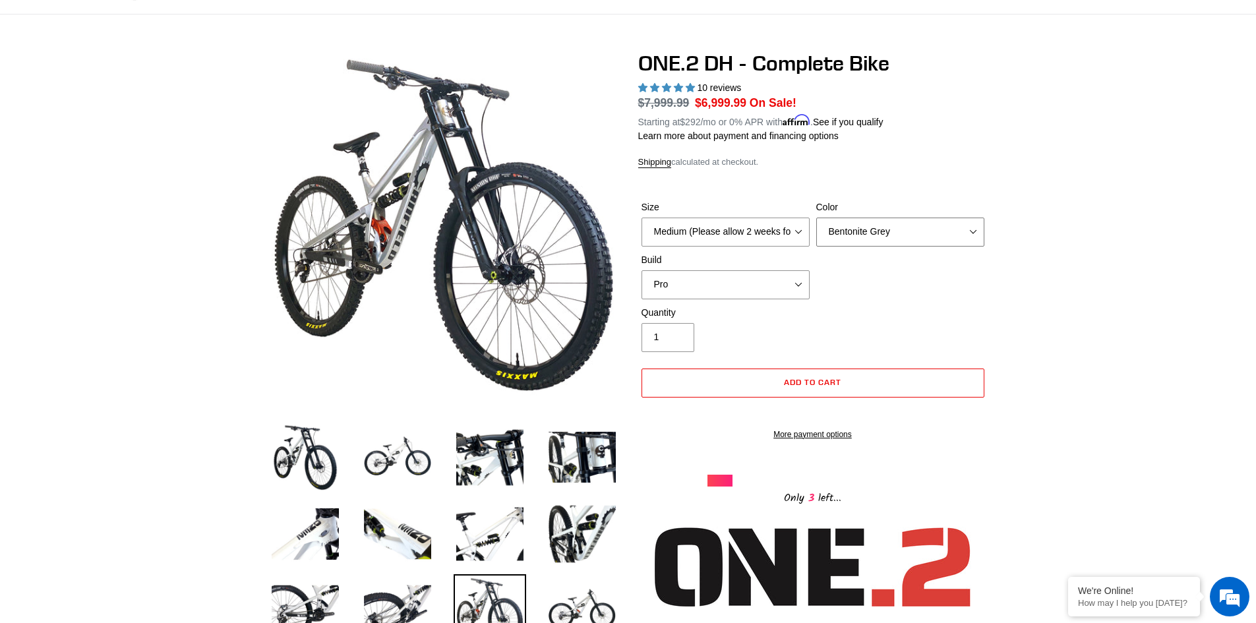
click at [816, 218] on select "Avalanche White Bentonite Grey" at bounding box center [900, 232] width 168 height 29
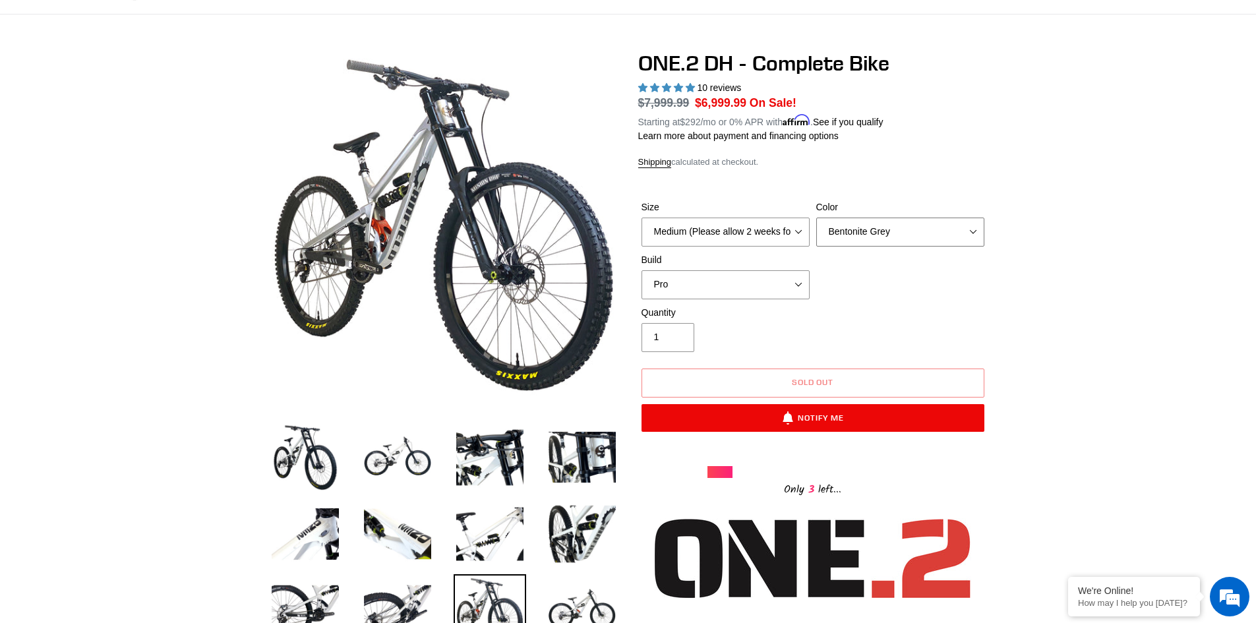
click at [897, 229] on select "Avalanche White Bentonite Grey" at bounding box center [900, 232] width 168 height 29
select select "Avalanche White"
click at [816, 218] on select "Avalanche White Bentonite Grey" at bounding box center [900, 232] width 168 height 29
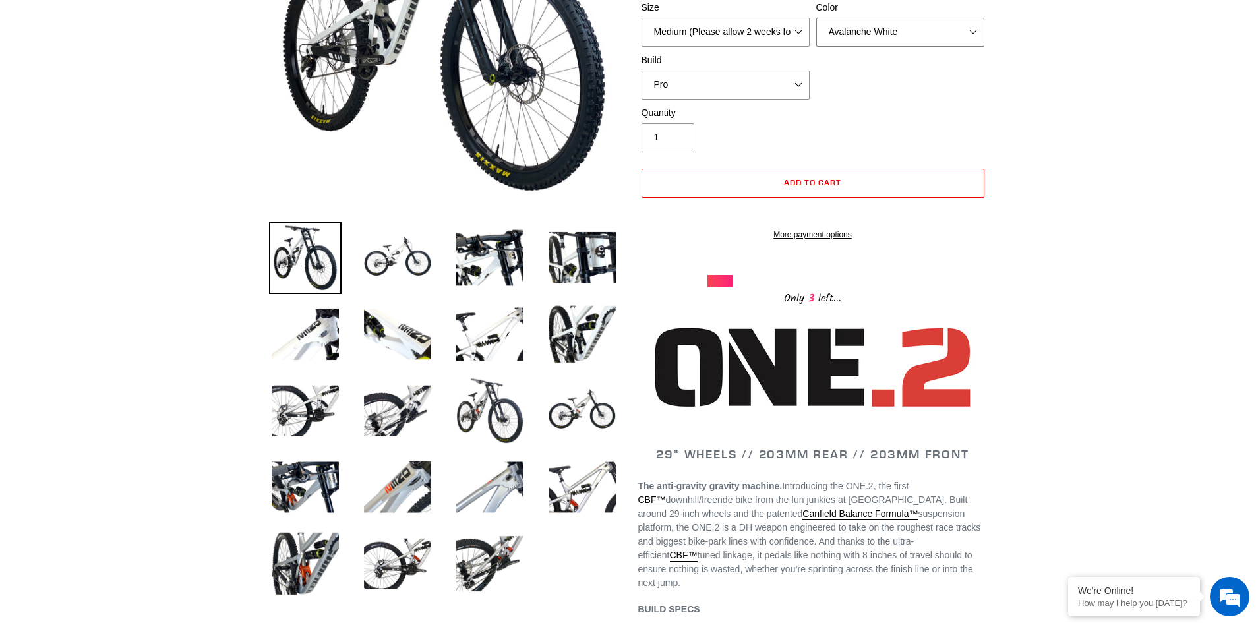
scroll to position [277, 0]
click at [575, 411] on img at bounding box center [582, 410] width 73 height 73
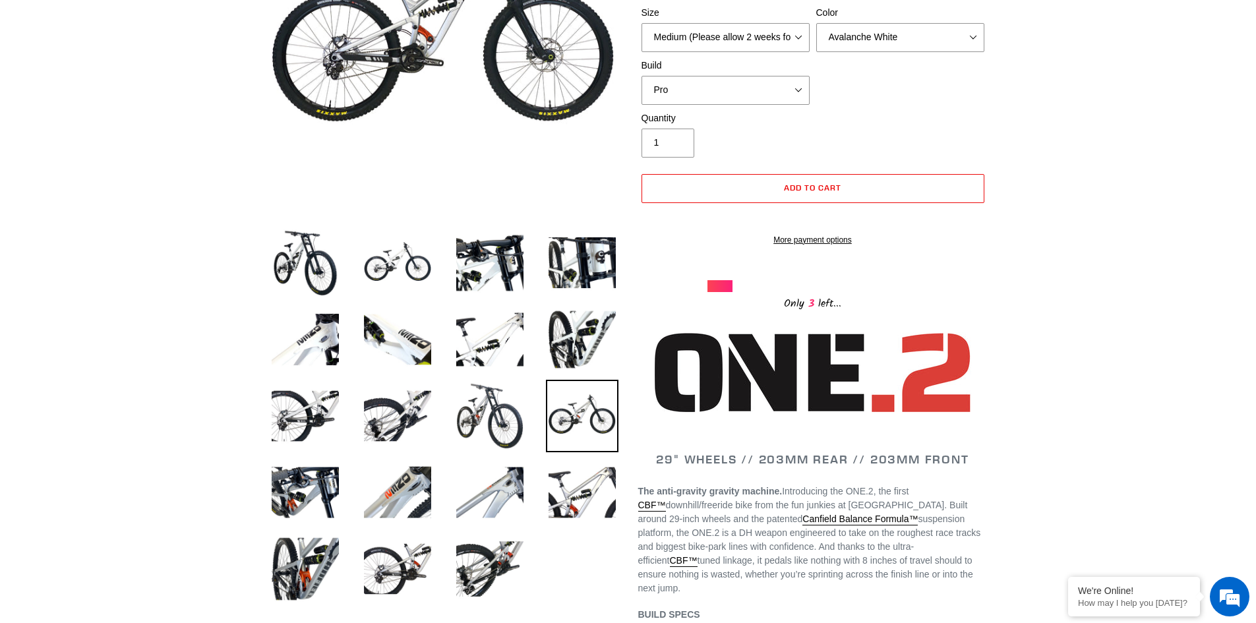
scroll to position [272, 0]
click at [398, 344] on img at bounding box center [397, 339] width 73 height 73
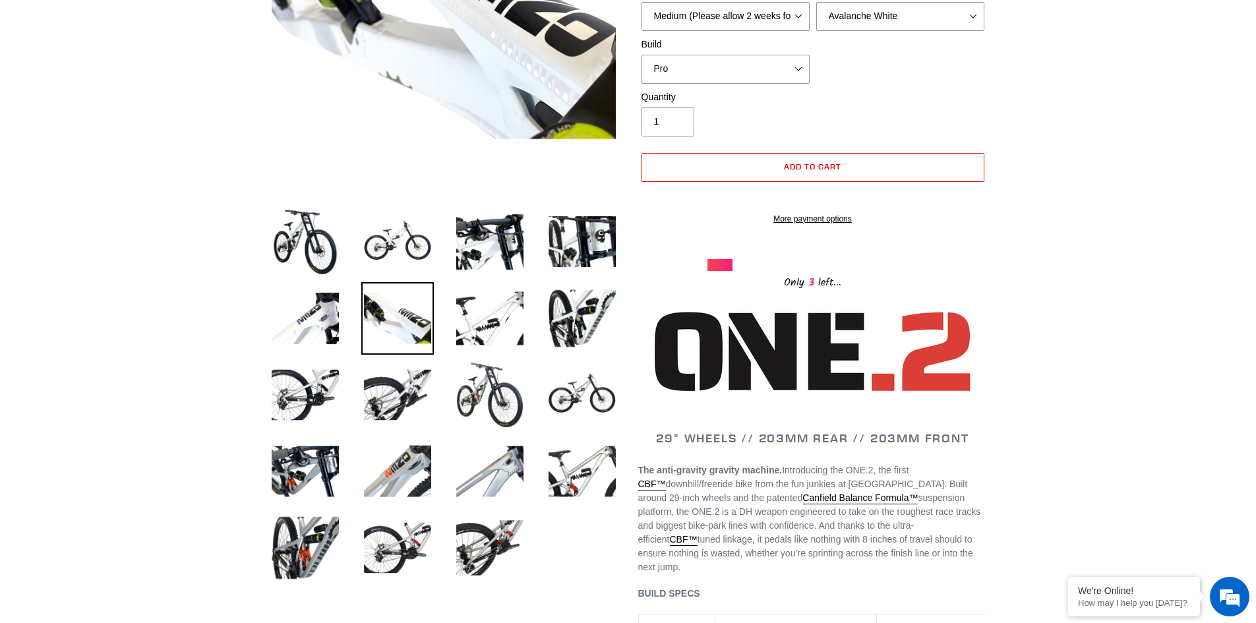
scroll to position [321, 0]
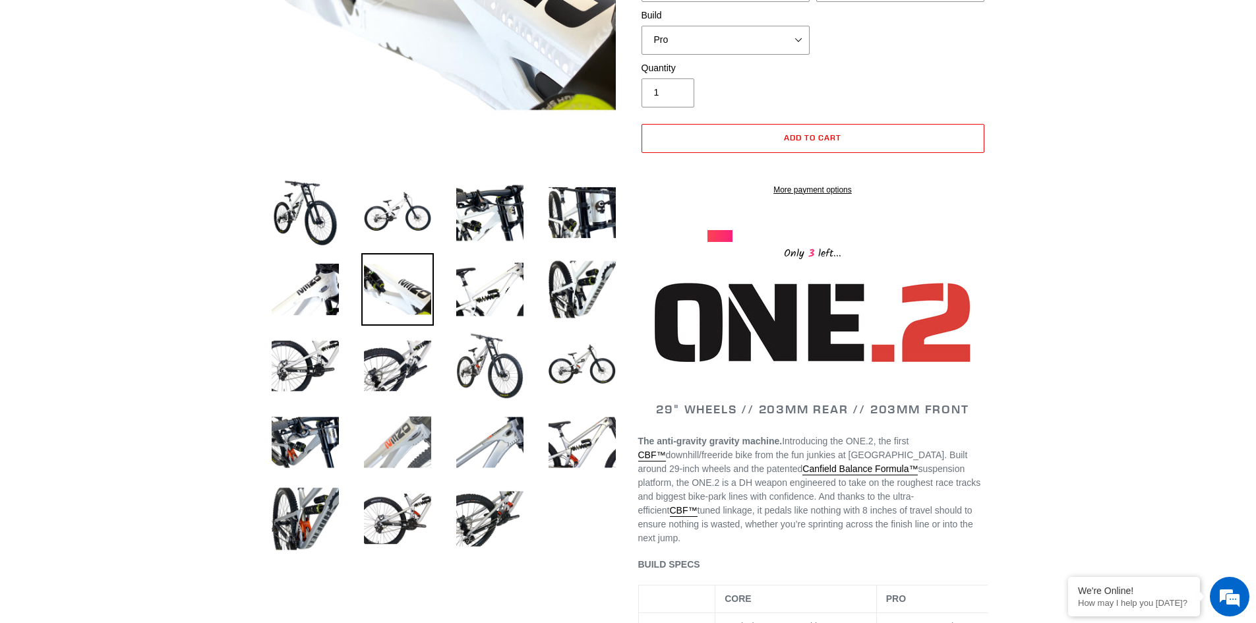
click at [401, 444] on img at bounding box center [397, 442] width 73 height 73
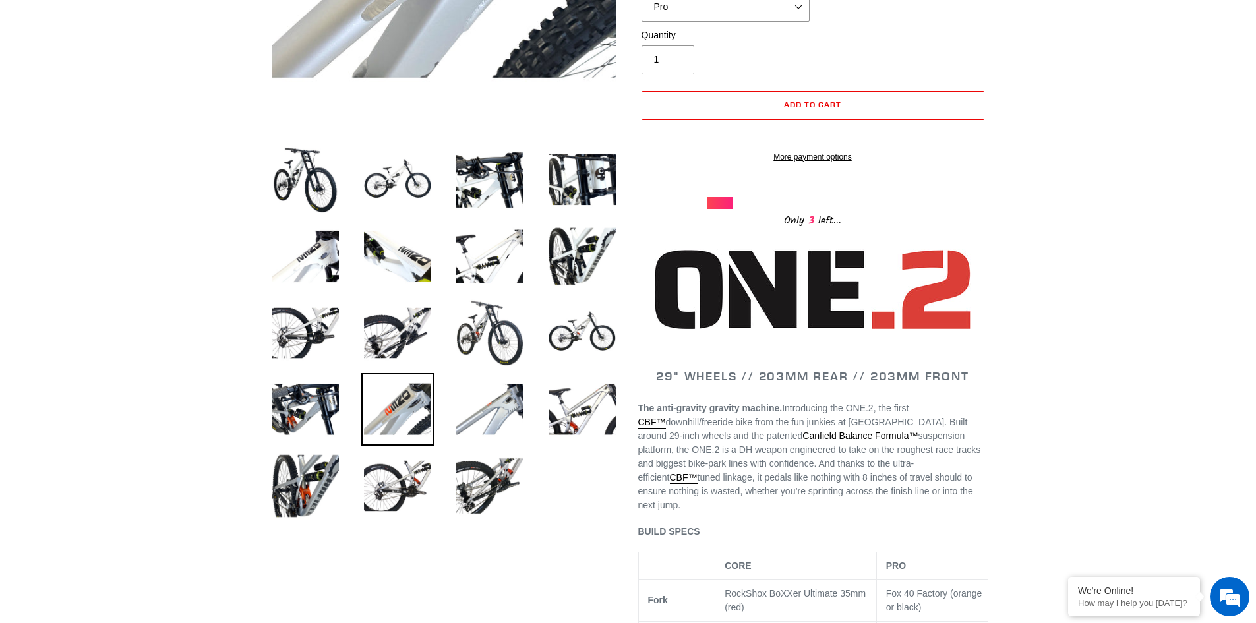
scroll to position [355, 0]
click at [584, 408] on img at bounding box center [582, 408] width 73 height 73
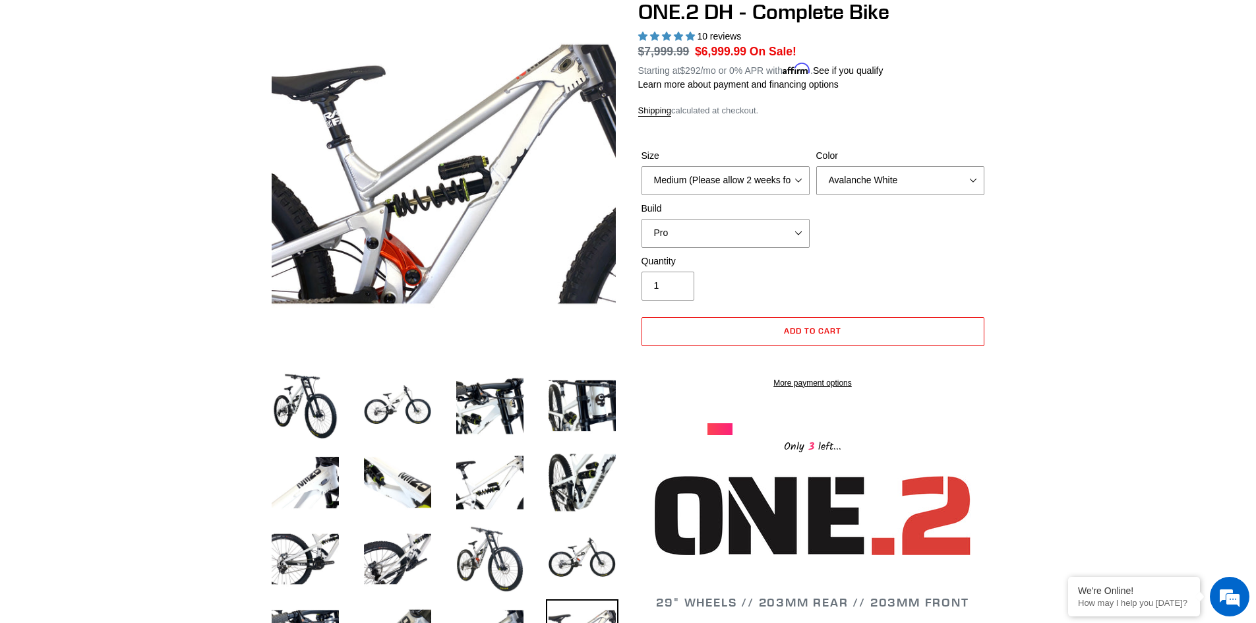
scroll to position [119, 0]
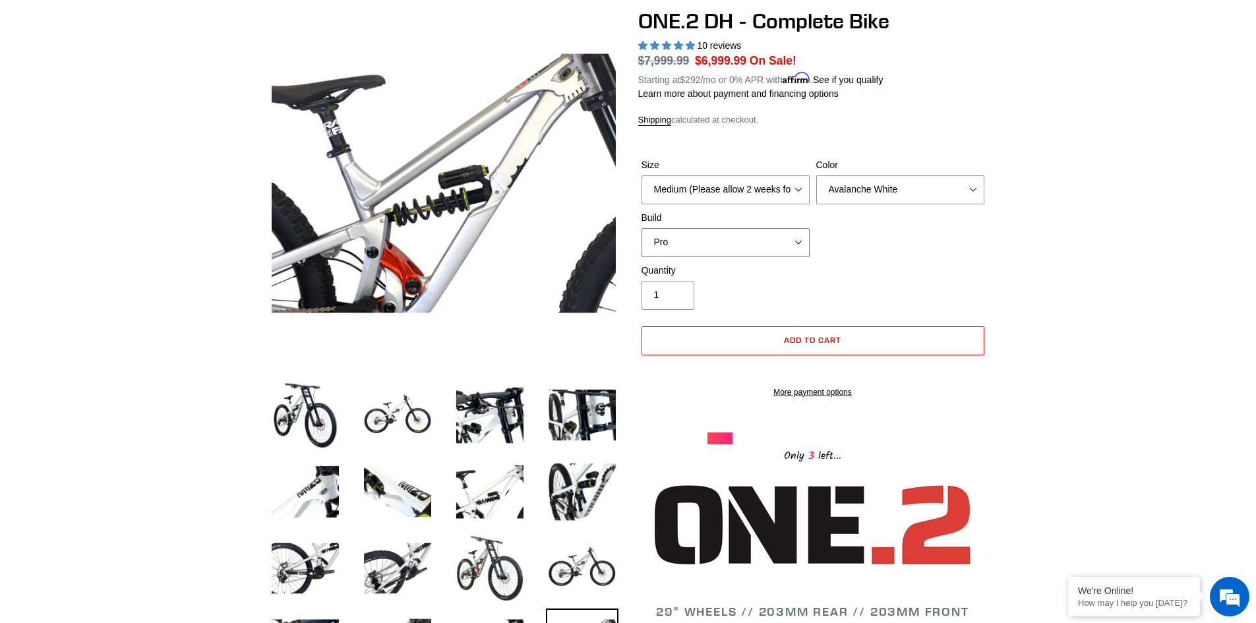
click at [765, 238] on select "Core Pro" at bounding box center [725, 242] width 168 height 29
click at [641, 228] on select "Core Pro" at bounding box center [725, 242] width 168 height 29
click at [755, 236] on select "Core Pro" at bounding box center [725, 242] width 168 height 29
select select "Pro"
click at [641, 228] on select "Core Pro" at bounding box center [725, 242] width 168 height 29
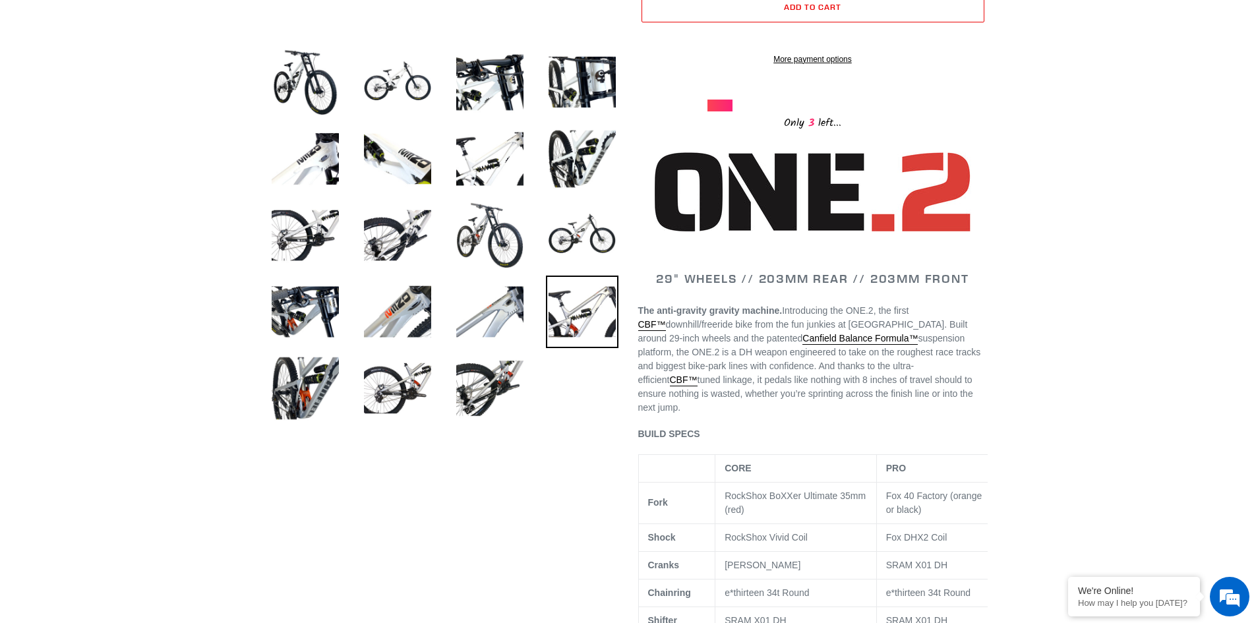
scroll to position [450, 0]
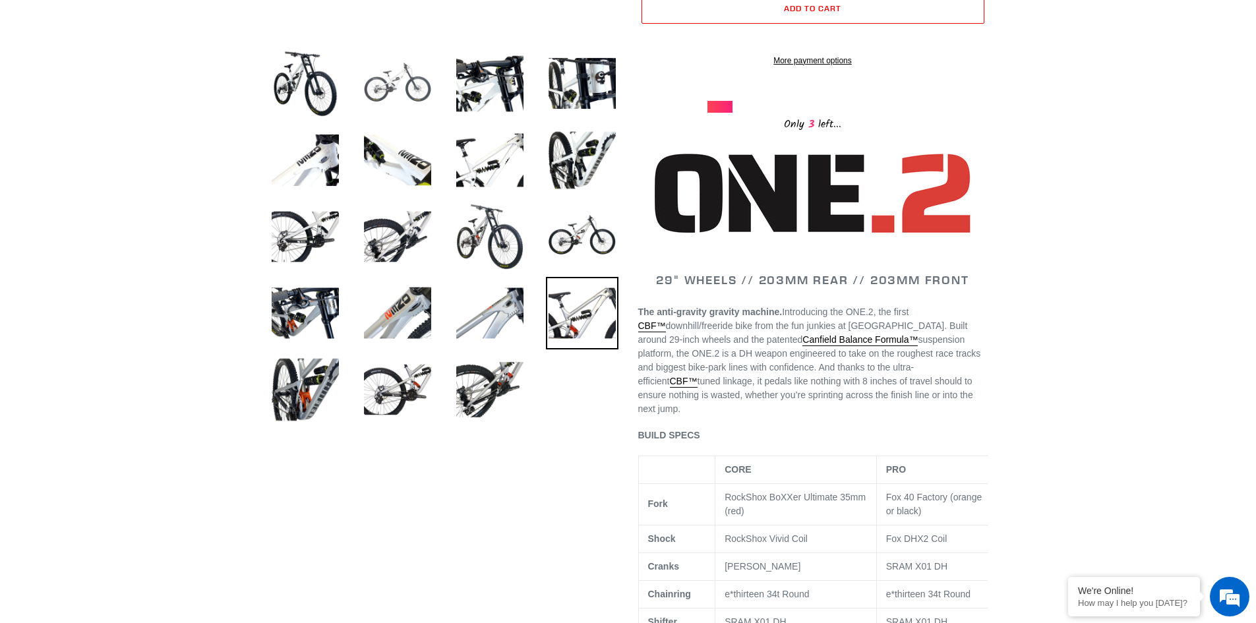
click at [397, 78] on img at bounding box center [397, 83] width 73 height 73
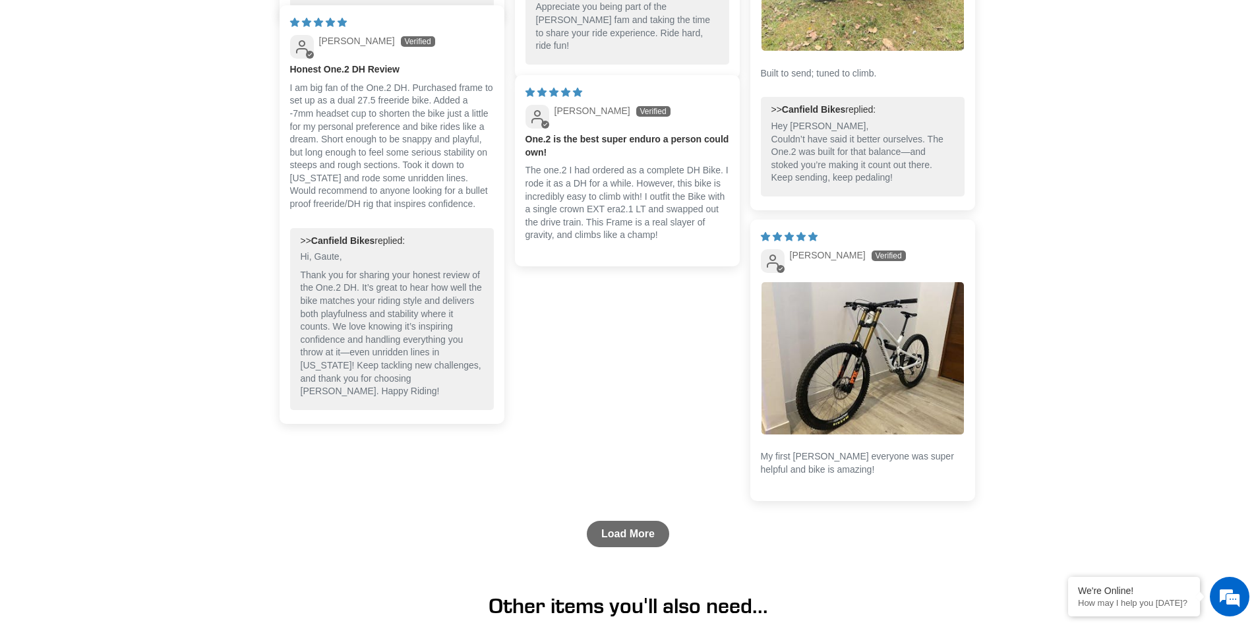
scroll to position [3659, 0]
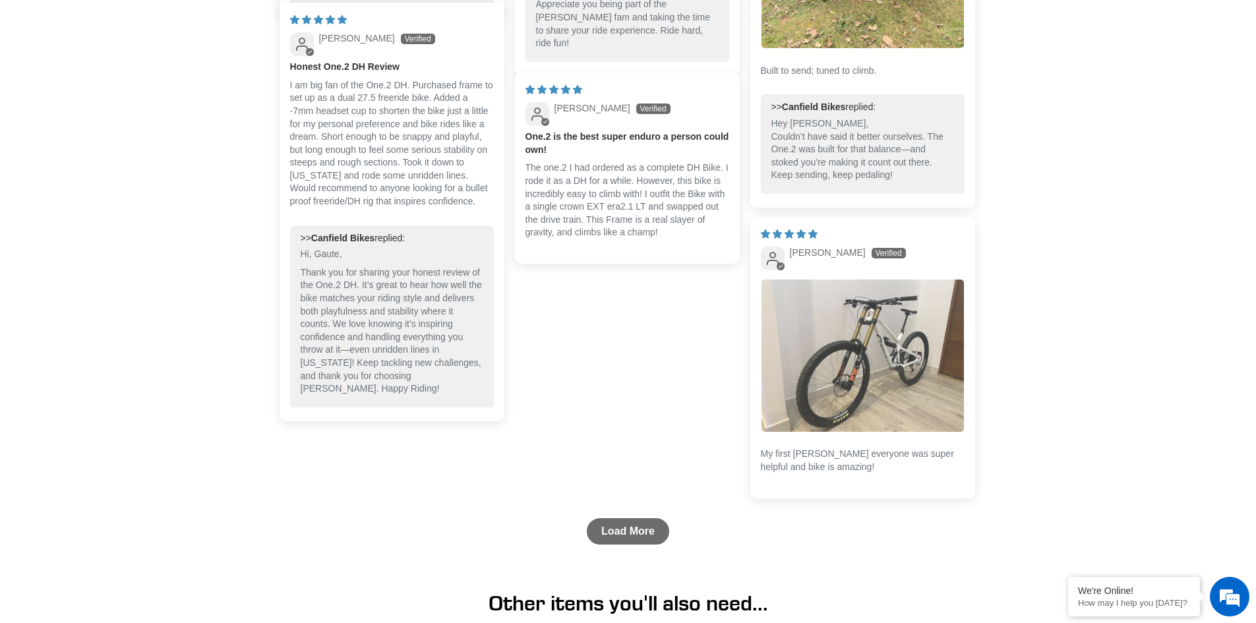
click at [922, 341] on img "Link to user picture 1" at bounding box center [862, 356] width 202 height 152
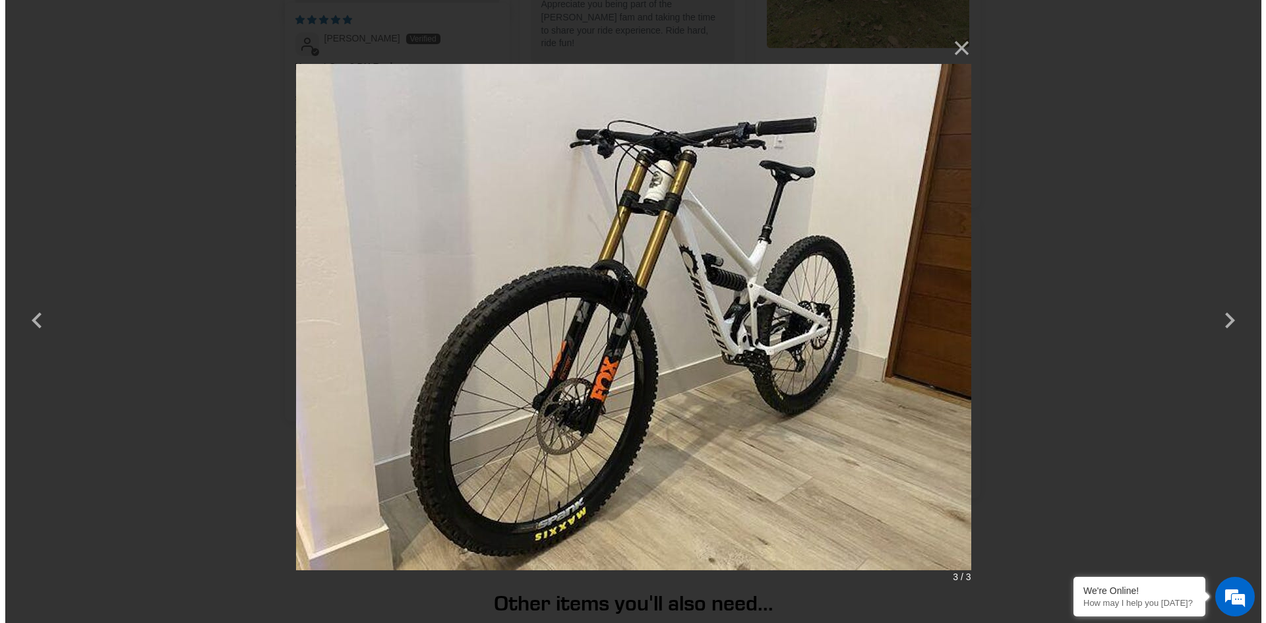
scroll to position [0, 0]
